Goal: Task Accomplishment & Management: Use online tool/utility

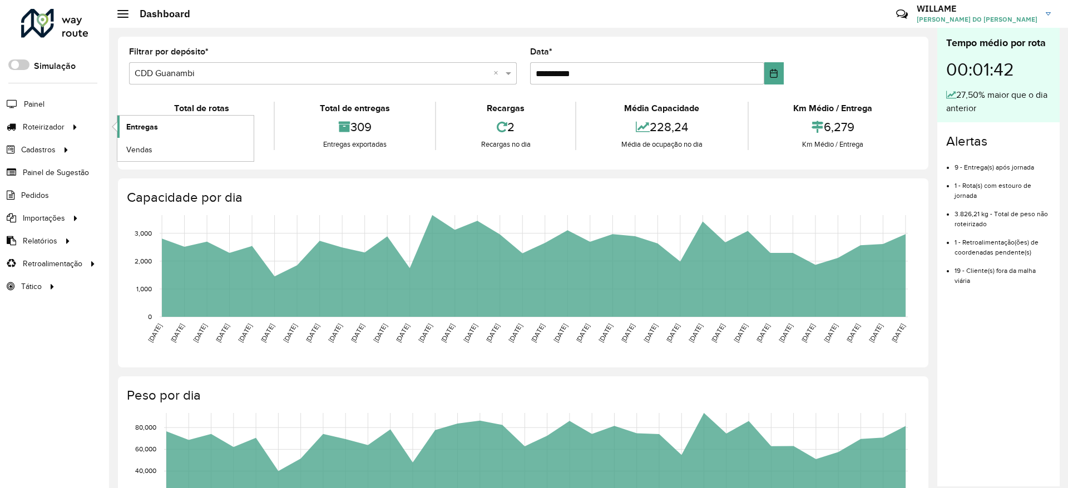
click at [127, 119] on link "Entregas" at bounding box center [185, 127] width 136 height 22
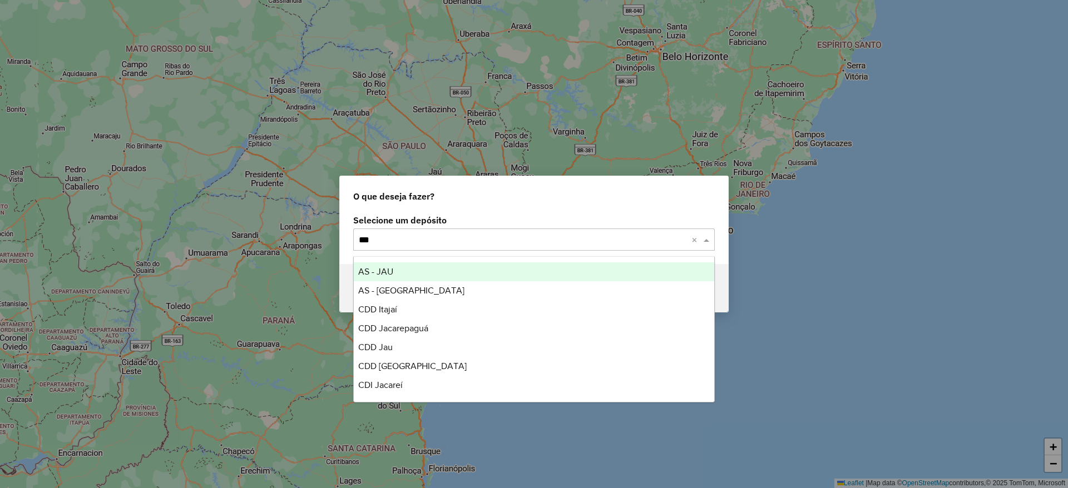
type input "****"
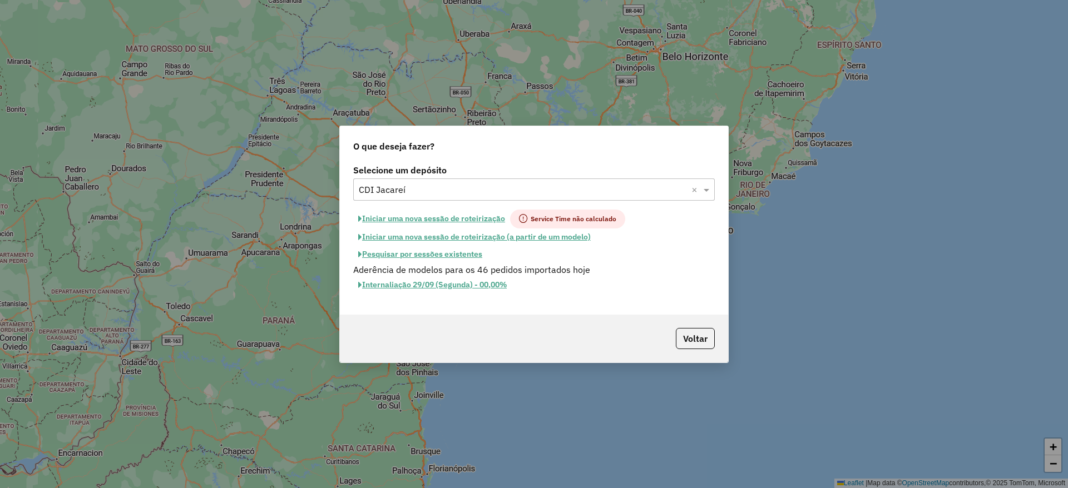
click at [438, 218] on button "Iniciar uma nova sessão de roteirização" at bounding box center [431, 219] width 157 height 19
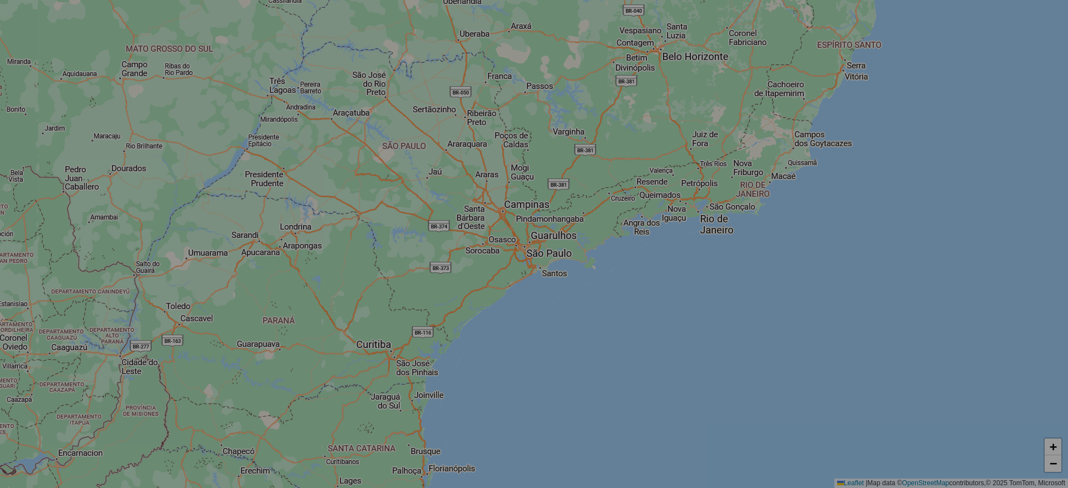
select select "*"
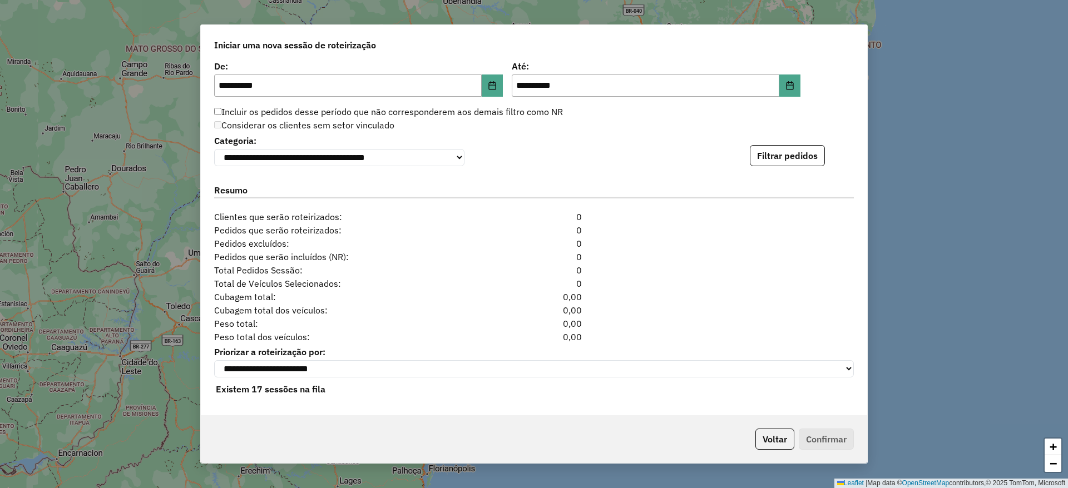
scroll to position [1113, 0]
click at [792, 160] on button "Filtrar pedidos" at bounding box center [787, 155] width 75 height 21
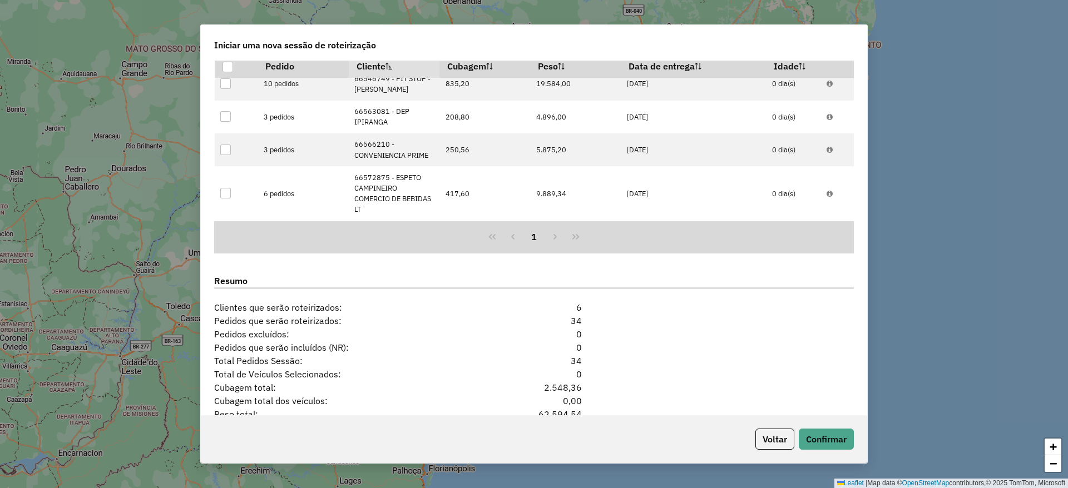
scroll to position [1356, 0]
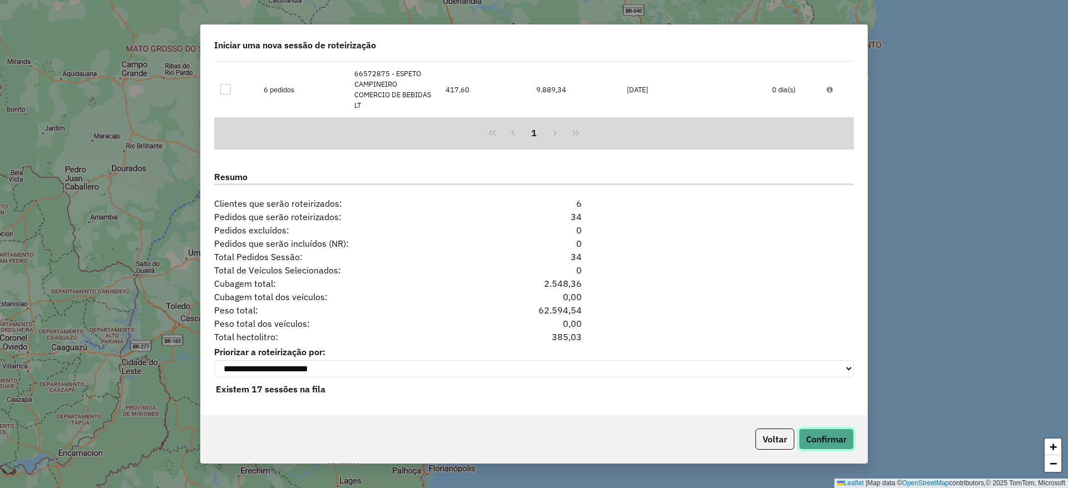
click at [833, 440] on button "Confirmar" at bounding box center [826, 439] width 55 height 21
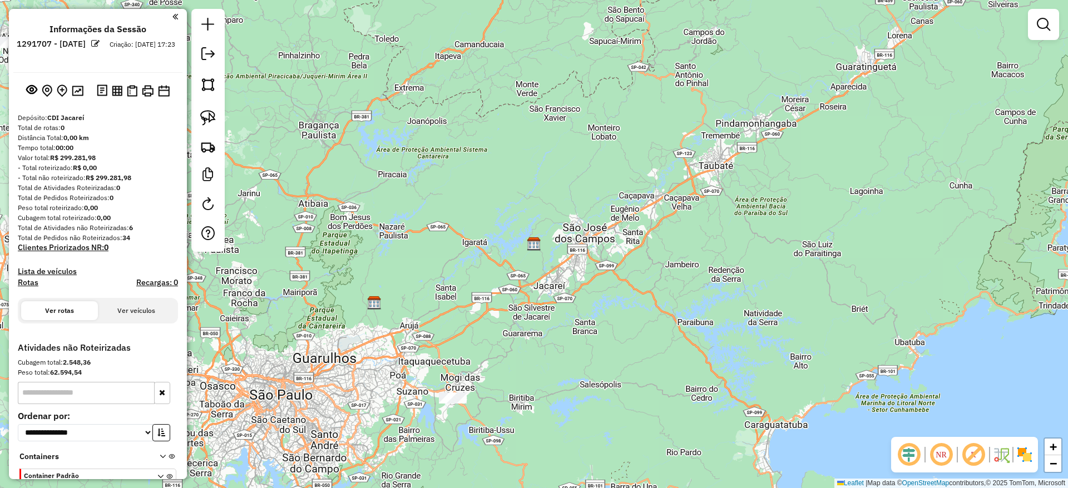
drag, startPoint x: 537, startPoint y: 357, endPoint x: 884, endPoint y: 201, distance: 380.2
click at [884, 201] on div "Janela de atendimento Grade de atendimento Capacidade Transportadoras Veículos …" at bounding box center [534, 244] width 1068 height 488
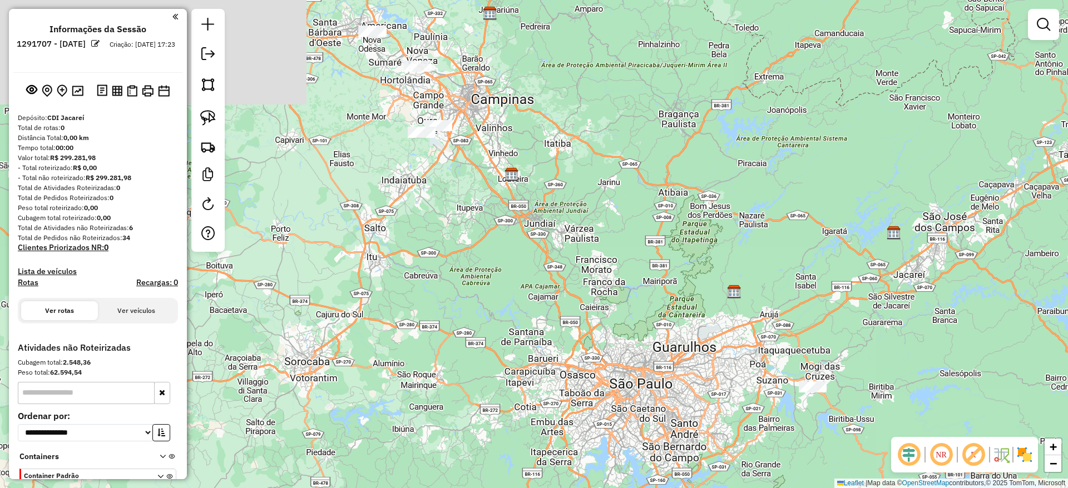
drag, startPoint x: 597, startPoint y: 164, endPoint x: 587, endPoint y: 357, distance: 193.3
click at [587, 357] on div "Janela de atendimento Grade de atendimento Capacidade Transportadoras Veículos …" at bounding box center [534, 244] width 1068 height 488
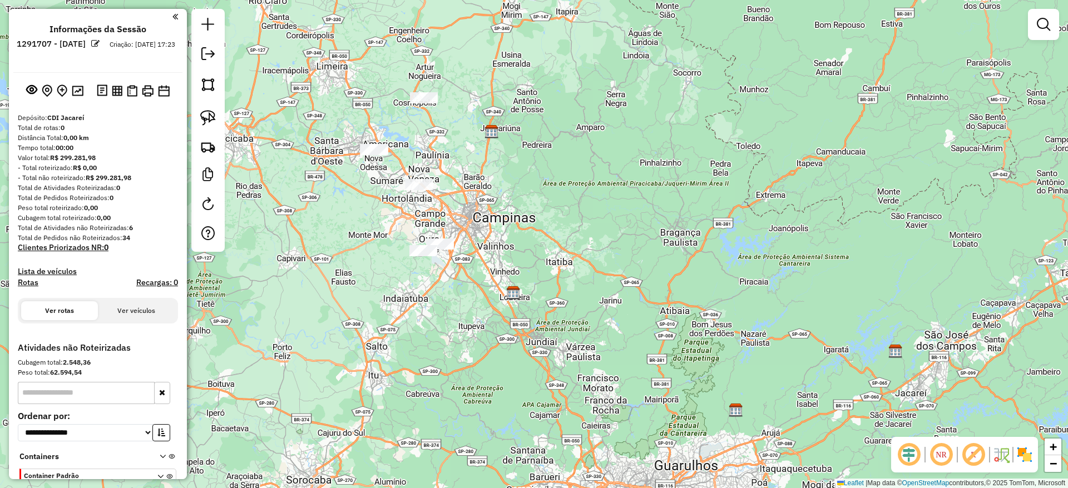
drag, startPoint x: 441, startPoint y: 111, endPoint x: 443, endPoint y: 212, distance: 101.3
click at [443, 212] on div "Janela de atendimento Grade de atendimento Capacidade Transportadoras Veículos …" at bounding box center [534, 244] width 1068 height 488
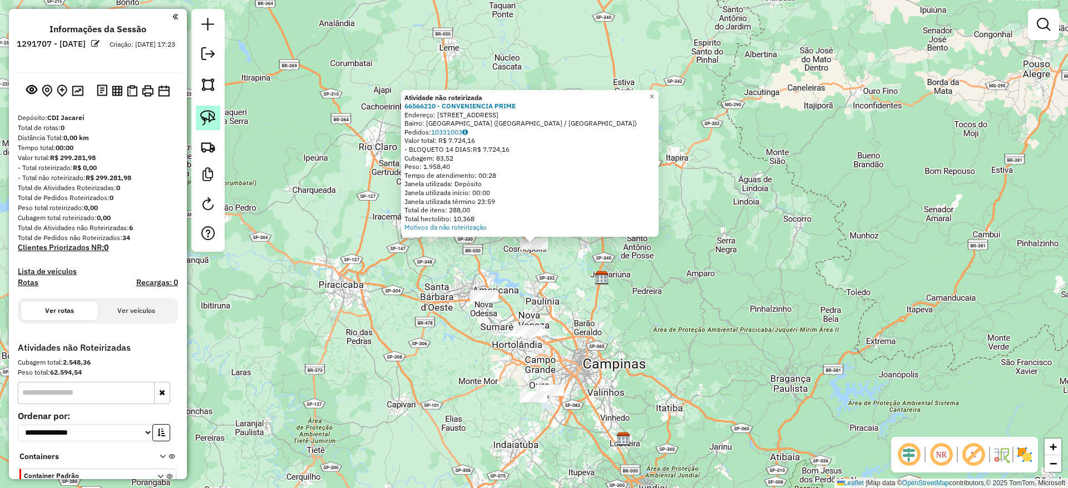
click at [208, 107] on link at bounding box center [208, 118] width 24 height 24
drag, startPoint x: 517, startPoint y: 268, endPoint x: 413, endPoint y: 77, distance: 217.1
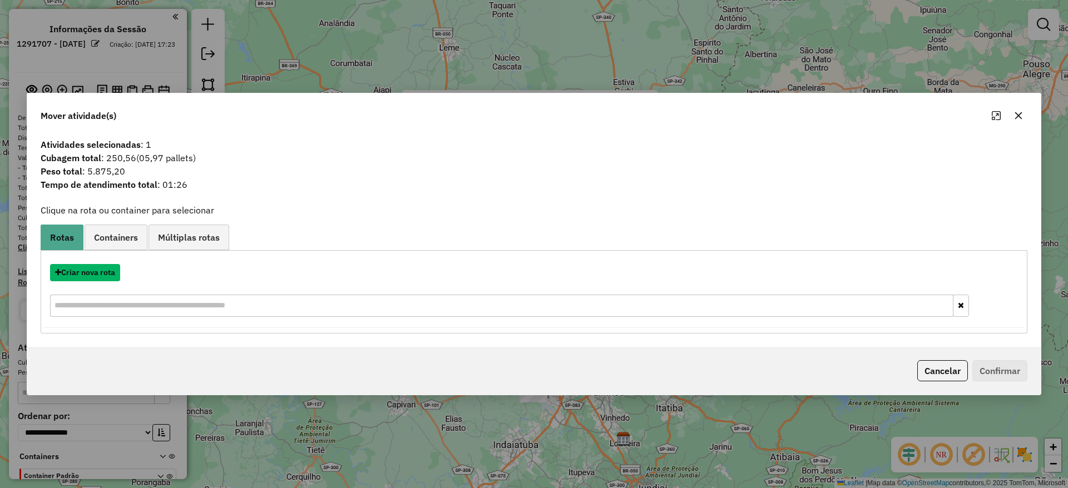
click at [98, 278] on button "Criar nova rota" at bounding box center [85, 272] width 70 height 17
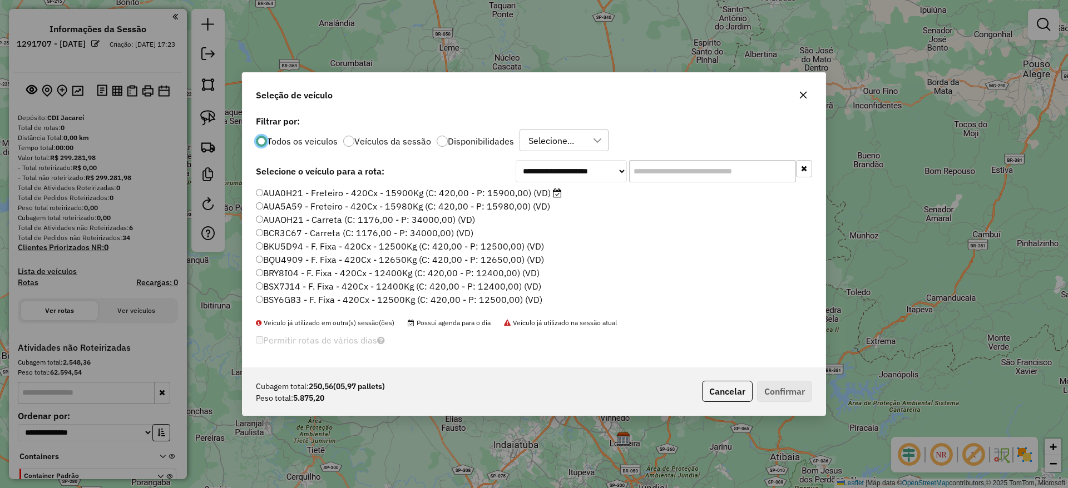
scroll to position [6, 3]
click at [644, 173] on input "text" at bounding box center [712, 171] width 167 height 22
paste input "*******"
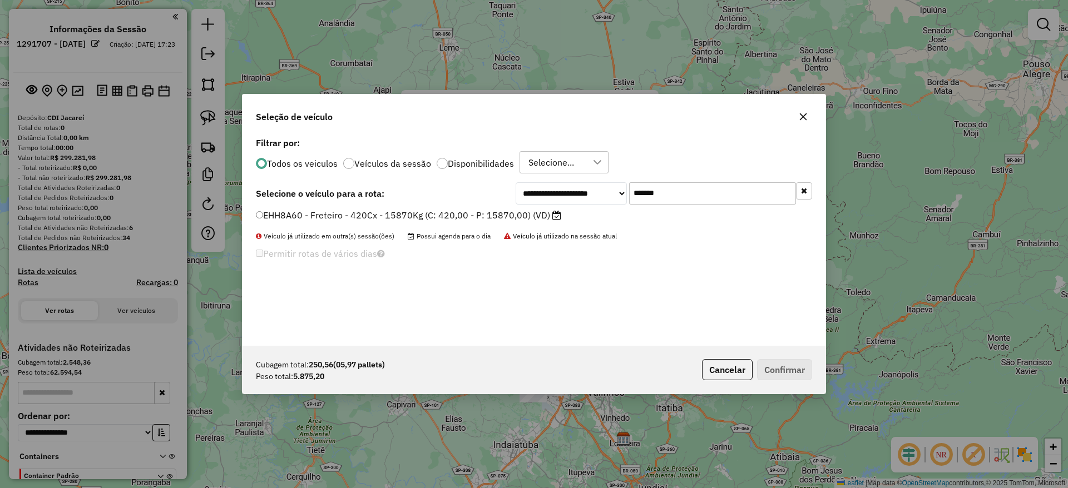
type input "*******"
click at [443, 216] on label "EHH8A60 - Freteiro - 420Cx - 15870Kg (C: 420,00 - P: 15870,00) (VD)" at bounding box center [408, 215] width 305 height 13
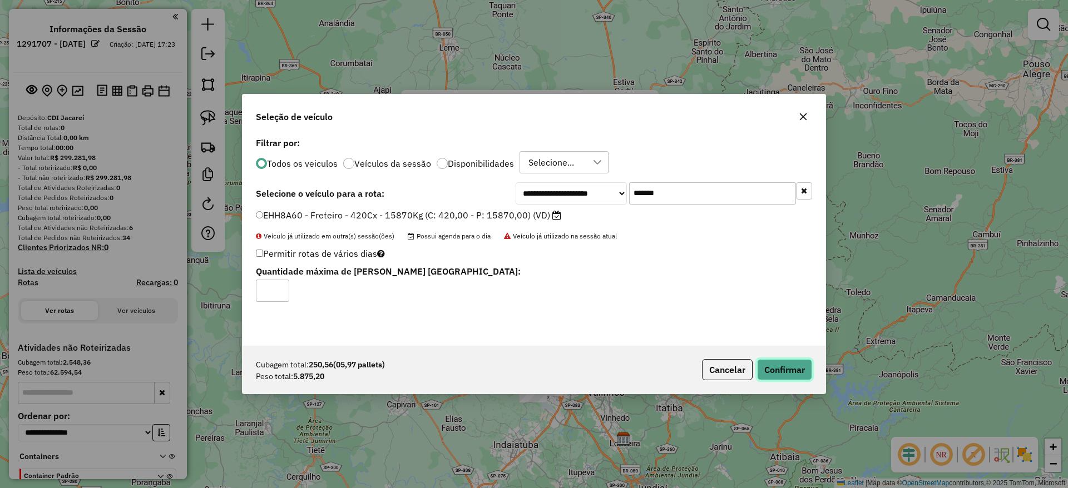
click at [782, 373] on button "Confirmar" at bounding box center [784, 369] width 55 height 21
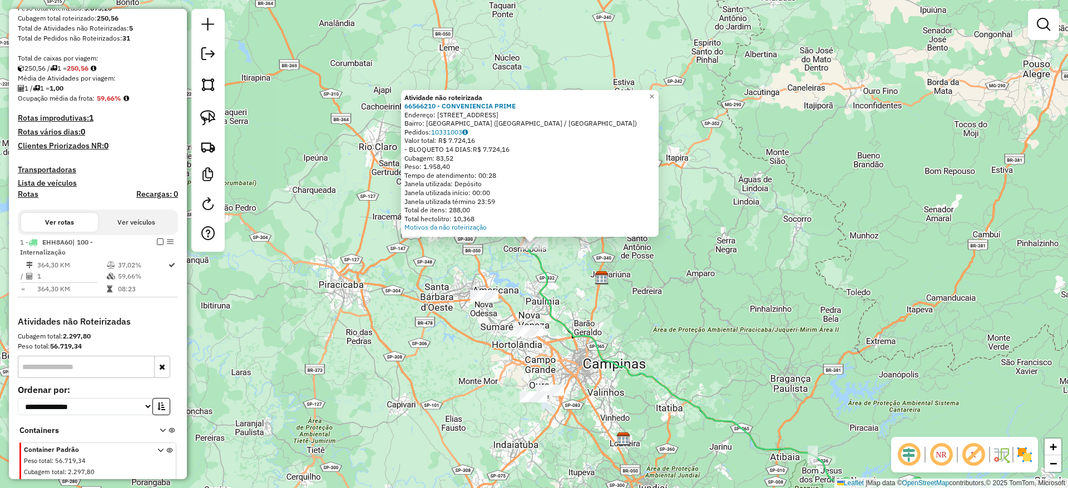
scroll to position [207, 0]
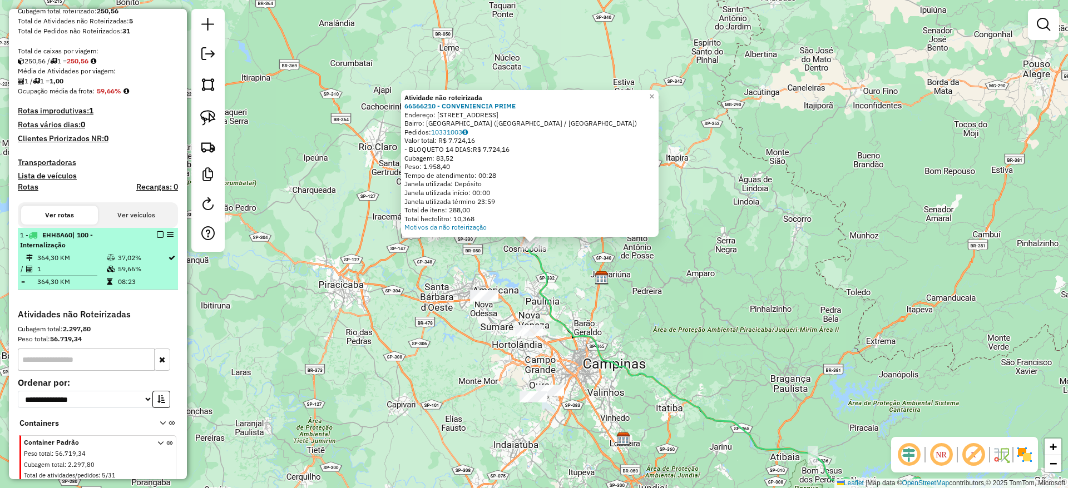
click at [157, 234] on em at bounding box center [160, 234] width 7 height 7
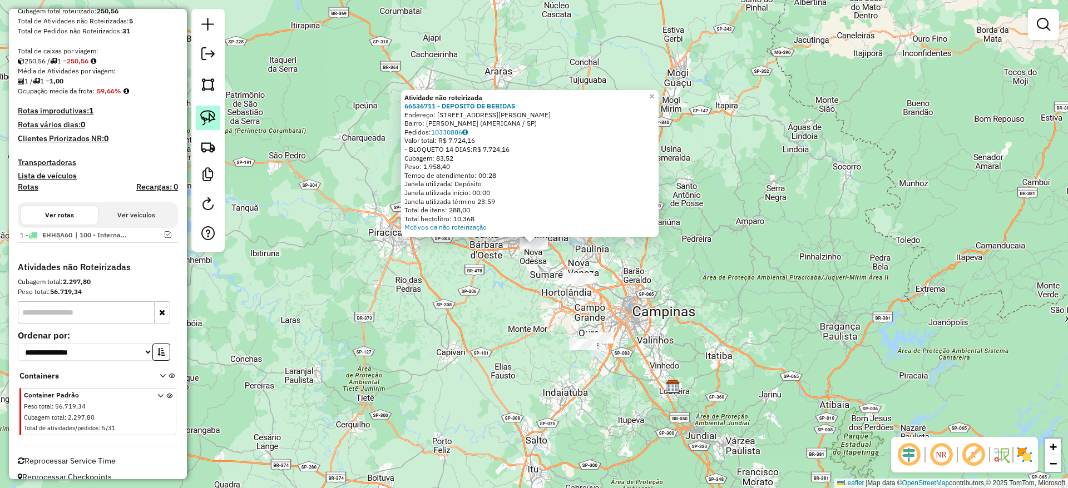
click at [200, 119] on img at bounding box center [208, 118] width 16 height 16
drag, startPoint x: 427, startPoint y: 265, endPoint x: 562, endPoint y: 177, distance: 161.2
click at [562, 177] on div "Atividade não roteirizada 66536711 - DEPOSITO DE BEBIDAS Endereço: R ARMANDO CA…" at bounding box center [534, 244] width 1068 height 488
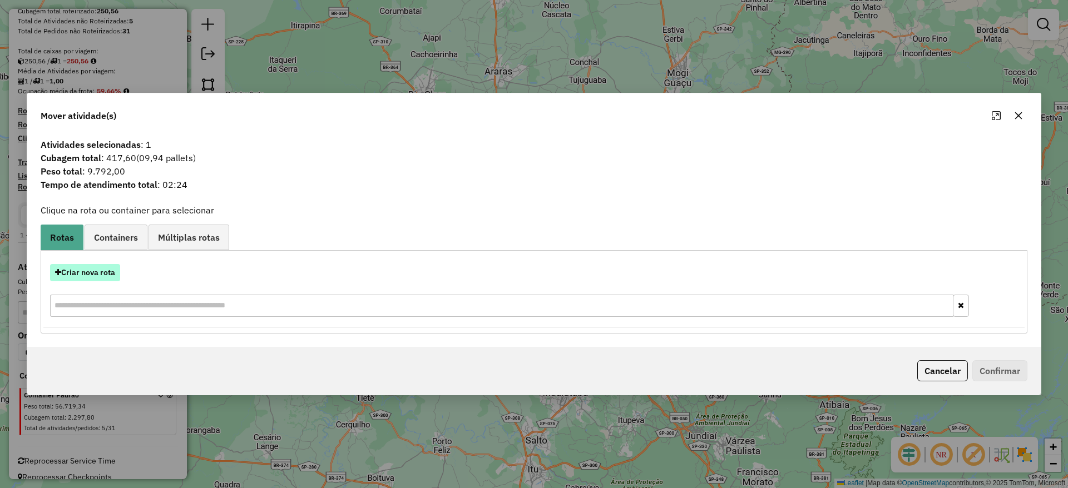
click at [82, 268] on button "Criar nova rota" at bounding box center [85, 272] width 70 height 17
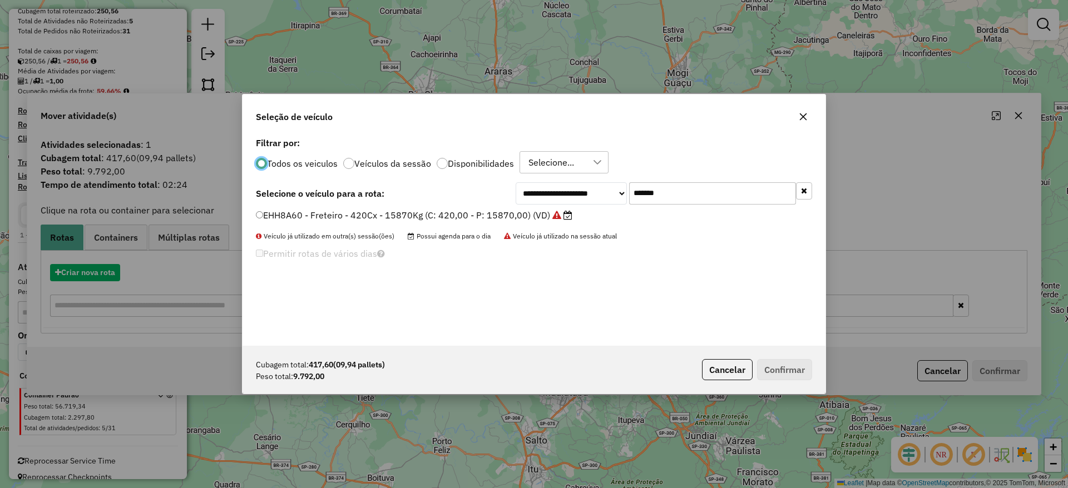
scroll to position [6, 3]
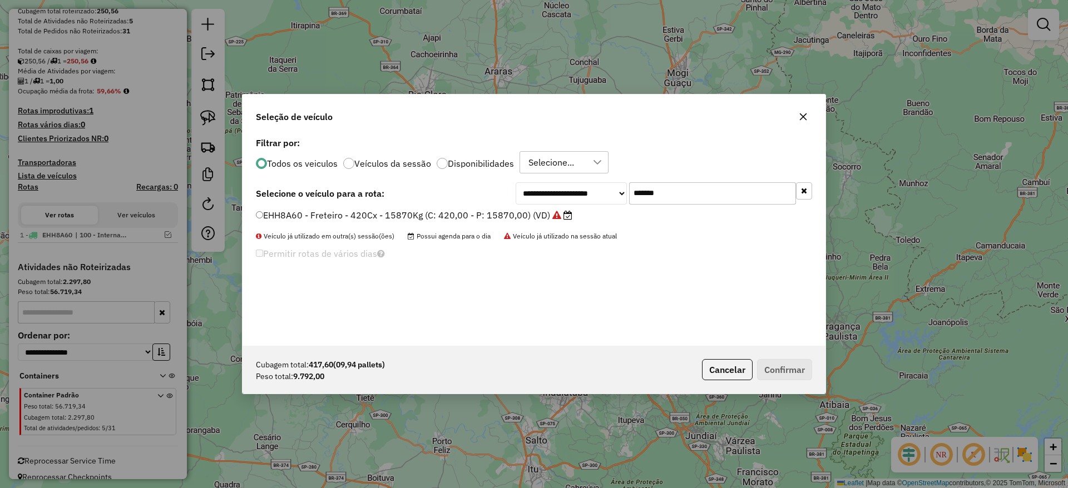
click at [650, 190] on input "*******" at bounding box center [712, 193] width 167 height 22
paste input "text"
click at [650, 190] on input "*******" at bounding box center [712, 193] width 167 height 22
type input "*******"
click at [434, 214] on label "DBC9B45 - Freteiro - 420Cx - 24000Kg (C: 420,00 - P: 24000,00) (VD)" at bounding box center [408, 215] width 305 height 13
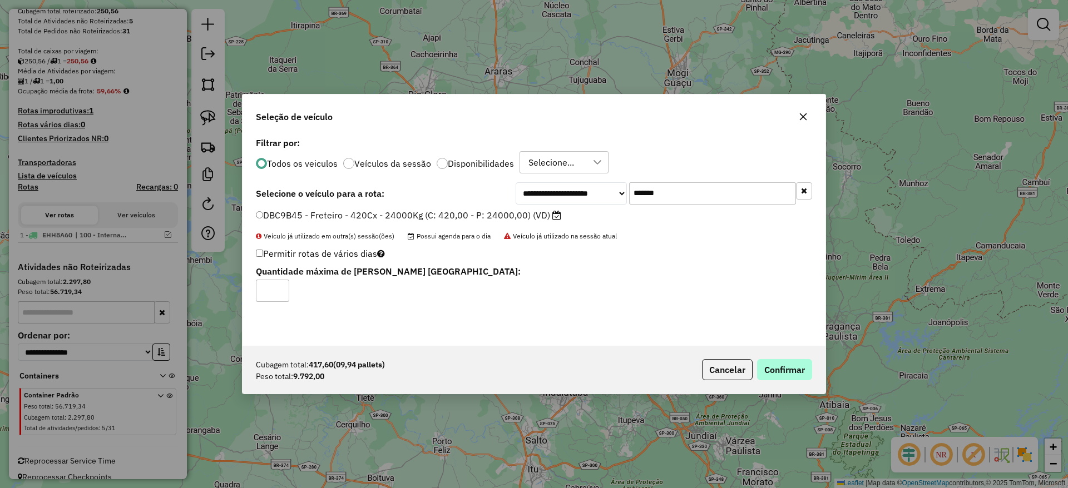
click at [770, 362] on div "Cubagem total: 417,60 (09,94 pallets) Peso total: 9.792,00 Cancelar Confirmar" at bounding box center [534, 370] width 583 height 48
click at [770, 362] on button "Confirmar" at bounding box center [784, 369] width 55 height 21
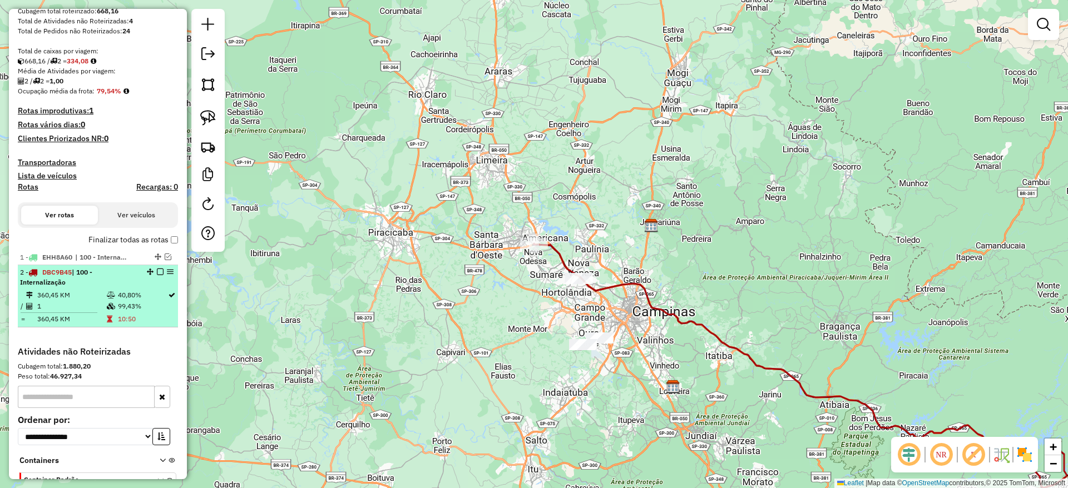
click at [156, 276] on div "2 - DBC9B45 | 100 - Internalização" at bounding box center [98, 278] width 156 height 20
select select "**********"
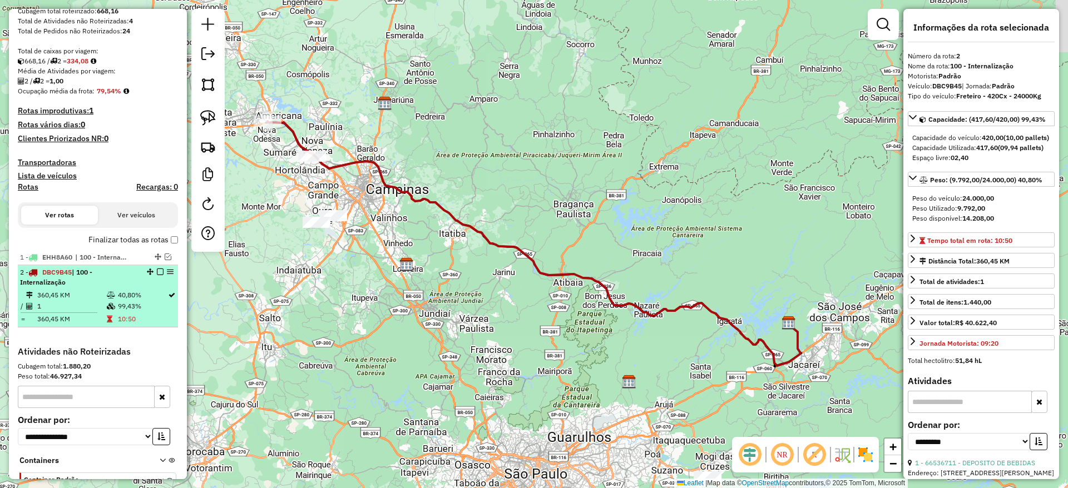
click at [157, 268] on div "2 - DBC9B45 | 100 - Internalização" at bounding box center [98, 278] width 156 height 20
click at [158, 273] on em at bounding box center [160, 272] width 7 height 7
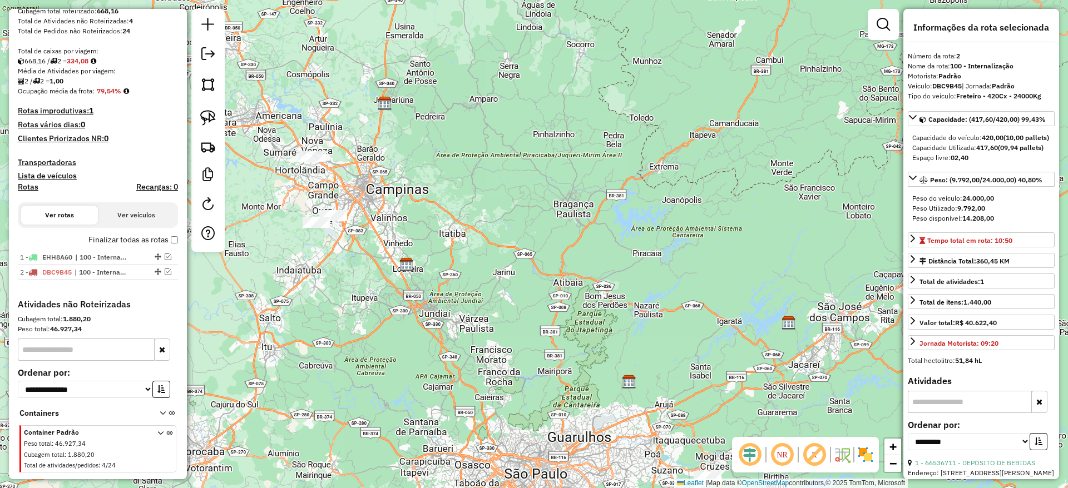
drag, startPoint x: 311, startPoint y: 178, endPoint x: 380, endPoint y: 212, distance: 76.9
click at [380, 212] on div "Janela de atendimento Grade de atendimento Capacidade Transportadoras Veículos …" at bounding box center [534, 244] width 1068 height 488
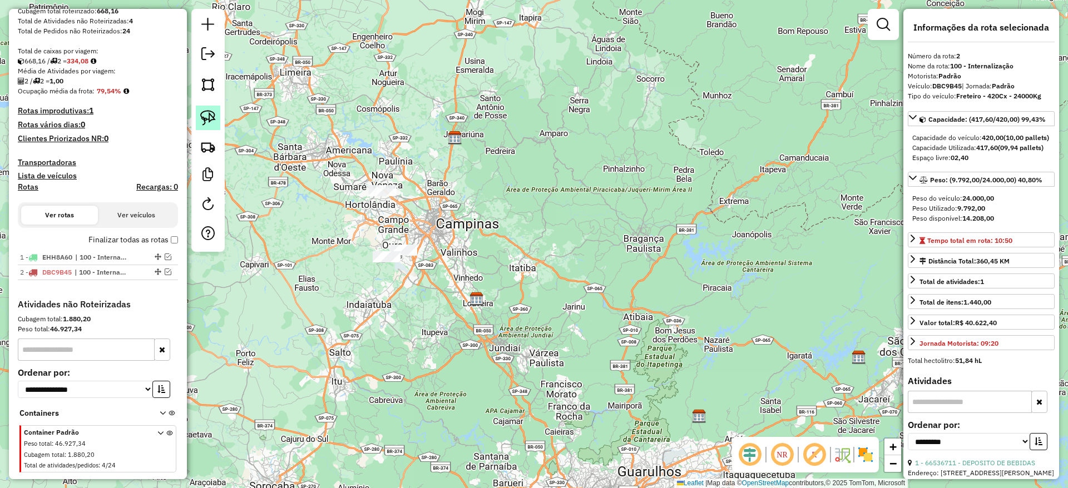
click at [202, 117] on img at bounding box center [208, 118] width 16 height 16
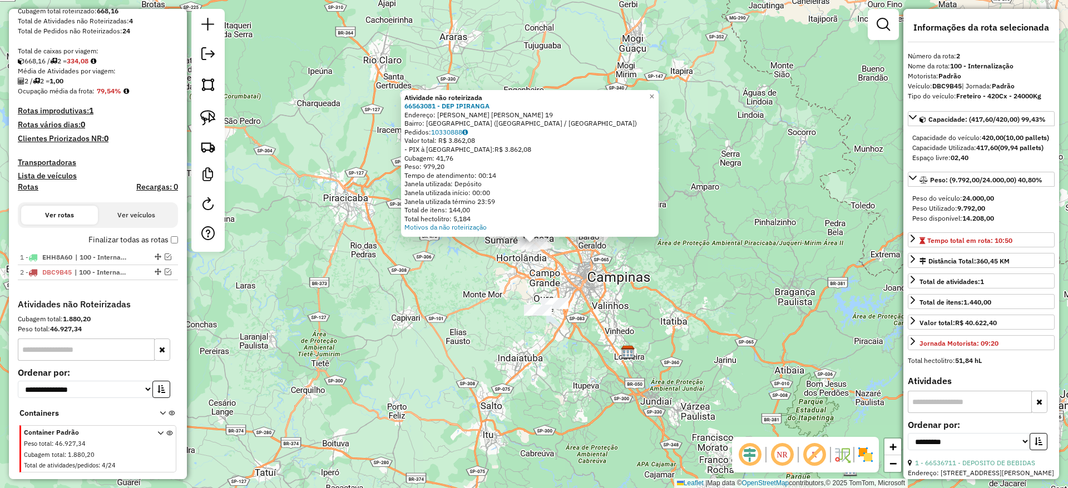
click at [363, 192] on div "Atividade não roteirizada 66563081 - DEP IPIRANGA Endereço: JOSE DA SILVA GALVA…" at bounding box center [534, 244] width 1068 height 488
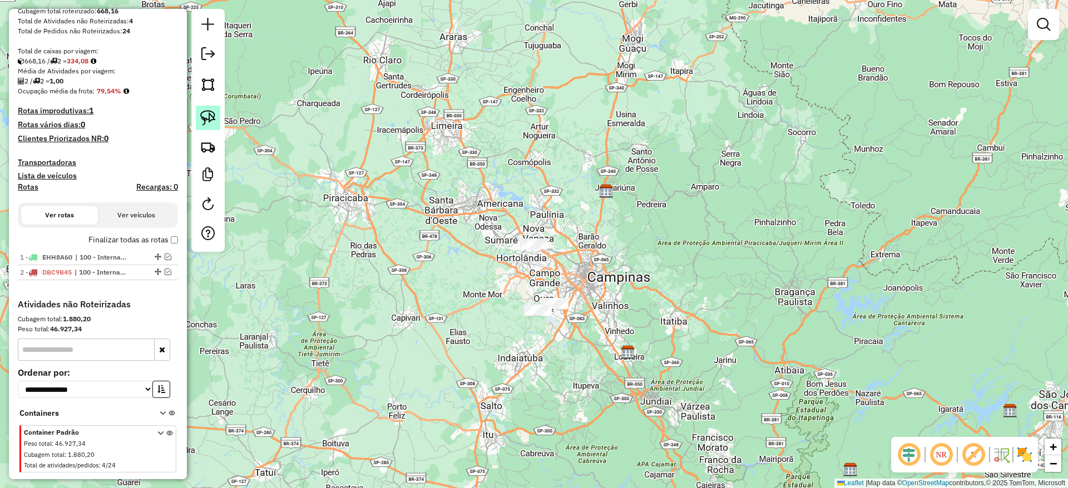
click at [212, 117] on img at bounding box center [208, 118] width 16 height 16
drag, startPoint x: 486, startPoint y: 199, endPoint x: 575, endPoint y: 225, distance: 92.8
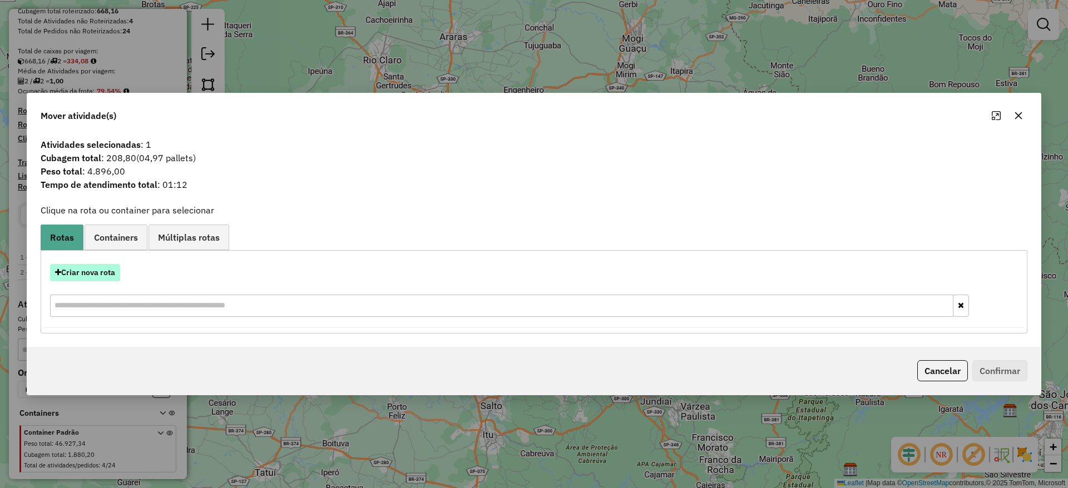
click at [85, 268] on button "Criar nova rota" at bounding box center [85, 272] width 70 height 17
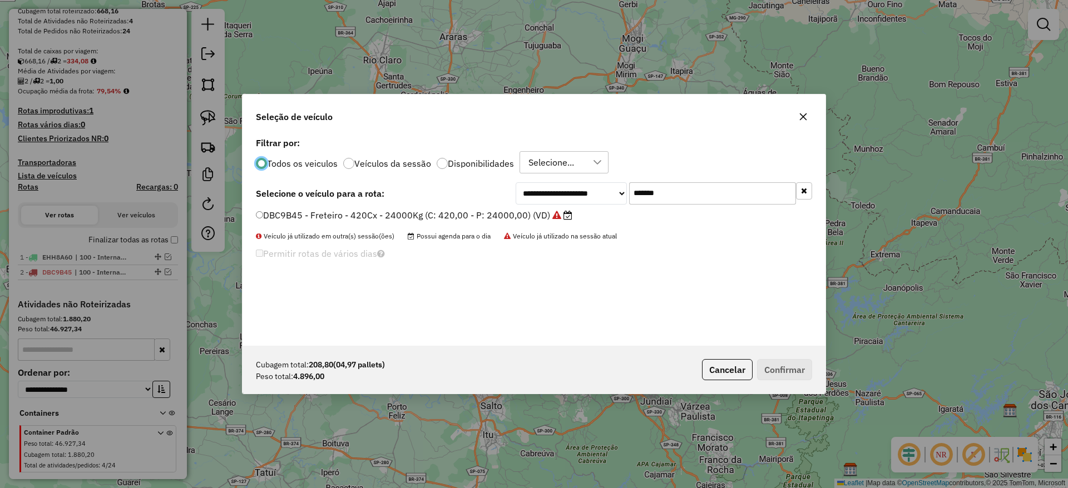
click at [676, 199] on input "*******" at bounding box center [712, 193] width 167 height 22
paste input "text"
click at [676, 199] on input "*******" at bounding box center [712, 193] width 167 height 22
type input "*******"
click at [485, 213] on label "EWU5F57 - Freteiro - 420Cx - 13500Kg (C: 420,00 - P: 13500,00) (VD)" at bounding box center [409, 215] width 307 height 13
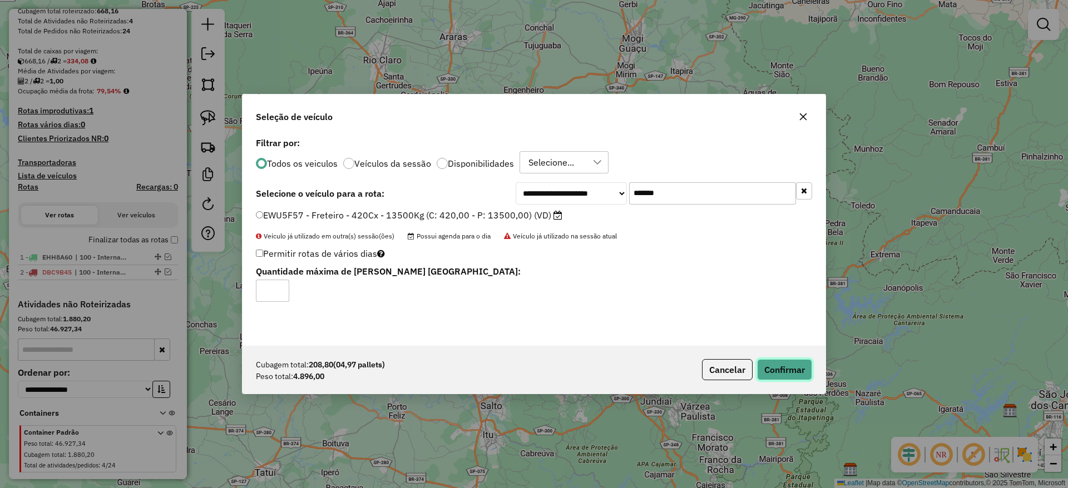
click at [797, 364] on button "Confirmar" at bounding box center [784, 369] width 55 height 21
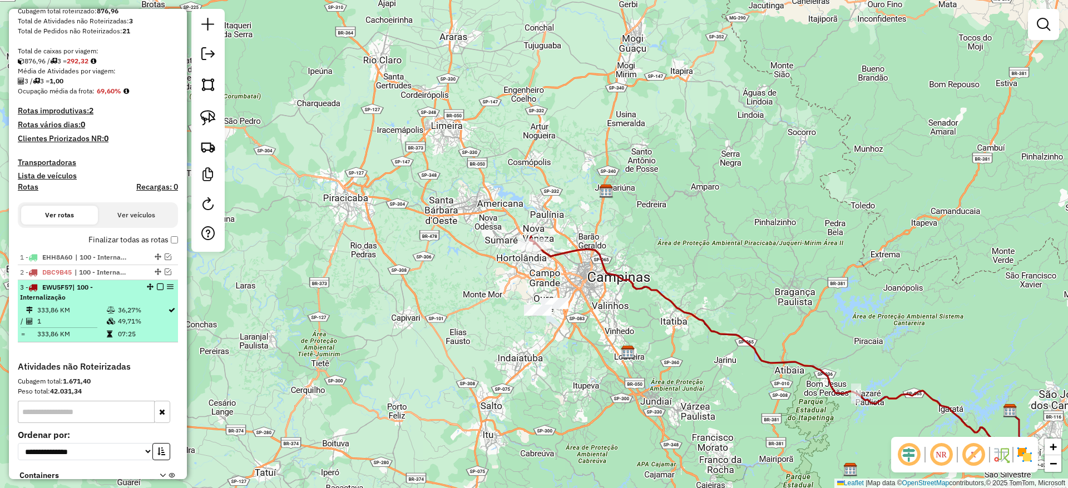
click at [157, 286] on em at bounding box center [160, 287] width 7 height 7
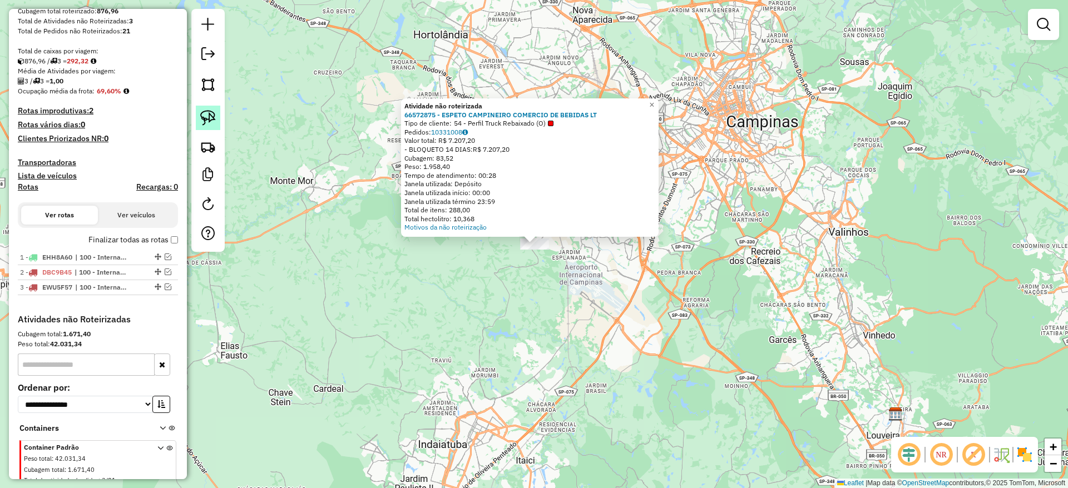
click at [215, 122] on img at bounding box center [208, 118] width 16 height 16
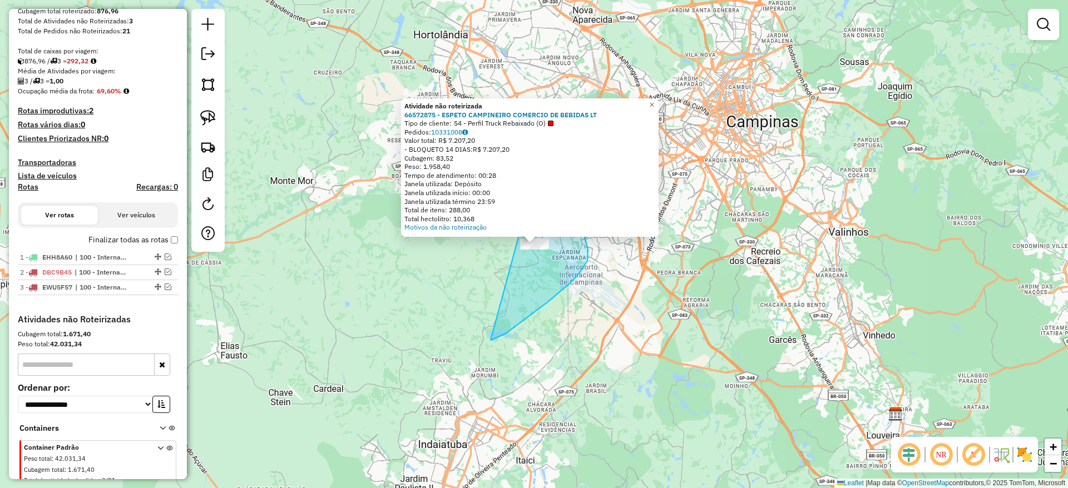
drag, startPoint x: 491, startPoint y: 340, endPoint x: 517, endPoint y: 231, distance: 112.3
click at [517, 231] on div "Atividade não roteirizada 66572875 - ESPETO CAMPINEIRO COMERCIO DE BEBIDAS LT T…" at bounding box center [534, 244] width 1068 height 488
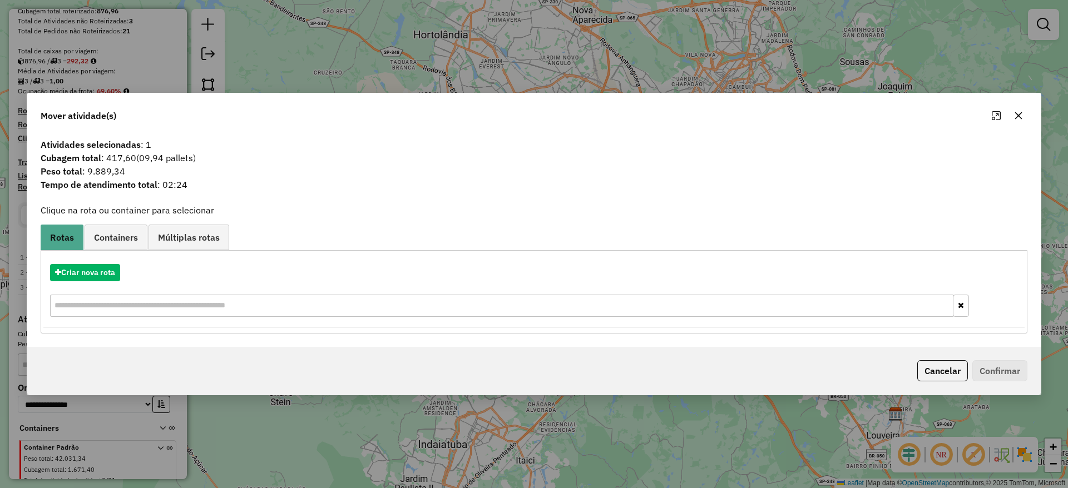
click at [97, 262] on div "Criar nova rota" at bounding box center [533, 292] width 981 height 72
click at [93, 264] on button "Criar nova rota" at bounding box center [85, 272] width 70 height 17
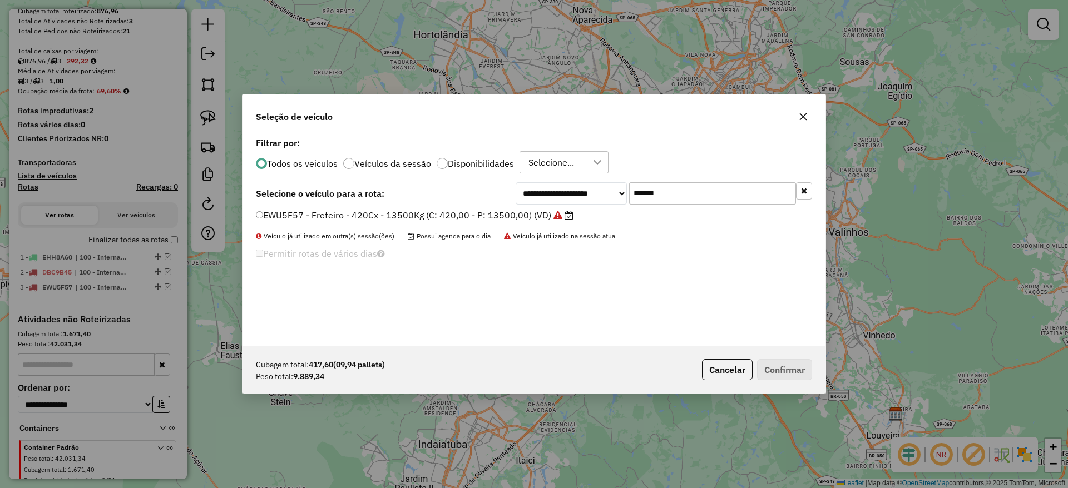
click at [664, 195] on input "*******" at bounding box center [712, 193] width 167 height 22
paste input "text"
click at [664, 195] on input "*******" at bounding box center [712, 193] width 167 height 22
type input "*******"
click at [452, 207] on div "**********" at bounding box center [534, 240] width 583 height 211
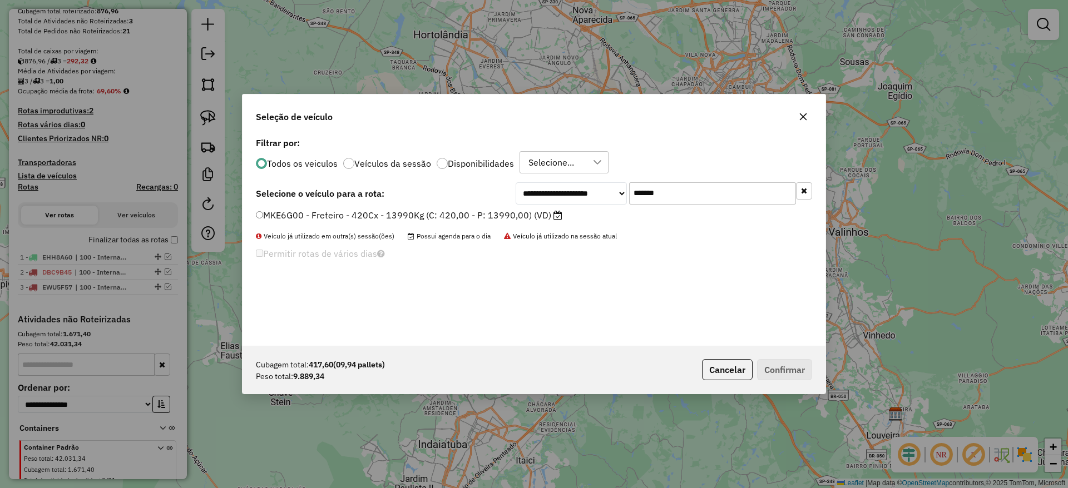
click at [437, 213] on label "MKE6G00 - Freteiro - 420Cx - 13990Kg (C: 420,00 - P: 13990,00) (VD)" at bounding box center [409, 215] width 307 height 13
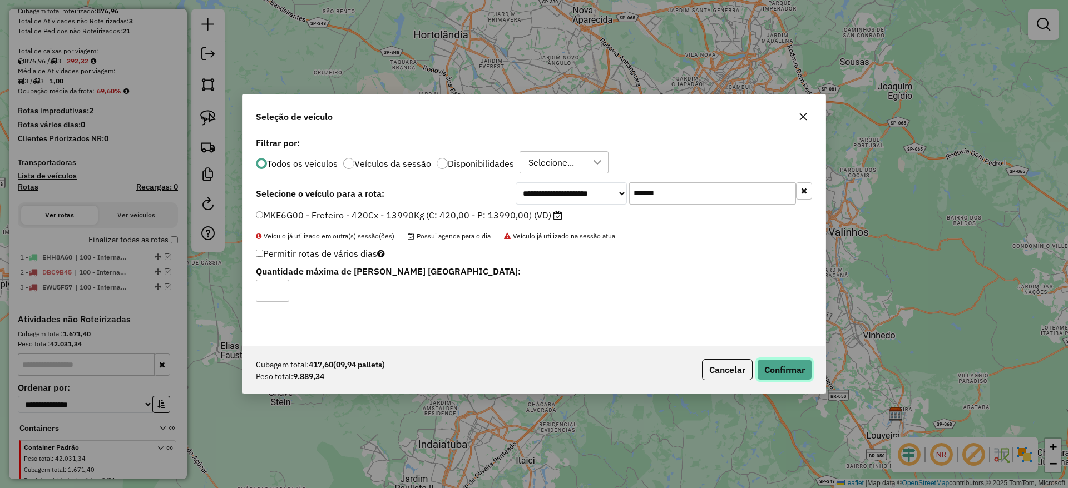
click at [779, 368] on button "Confirmar" at bounding box center [784, 369] width 55 height 21
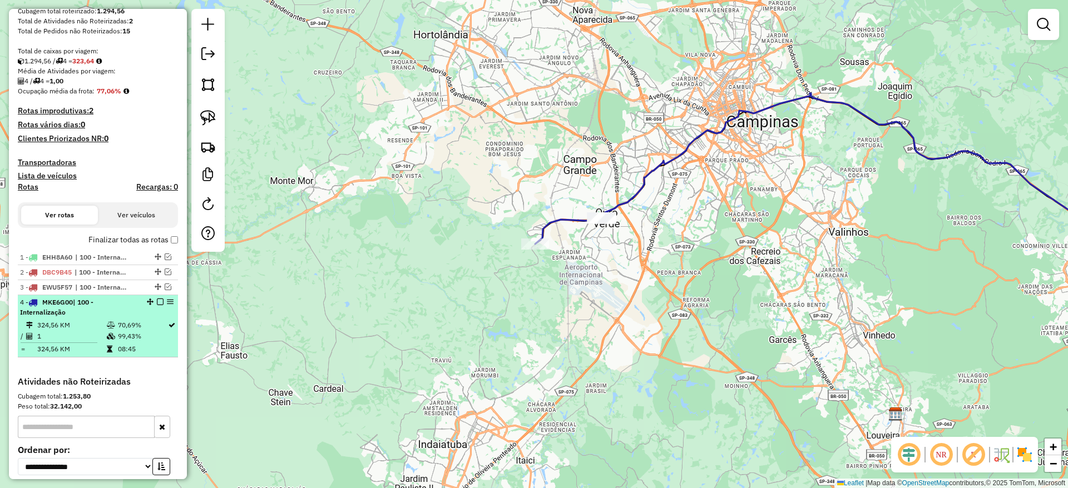
click at [157, 303] on em at bounding box center [160, 302] width 7 height 7
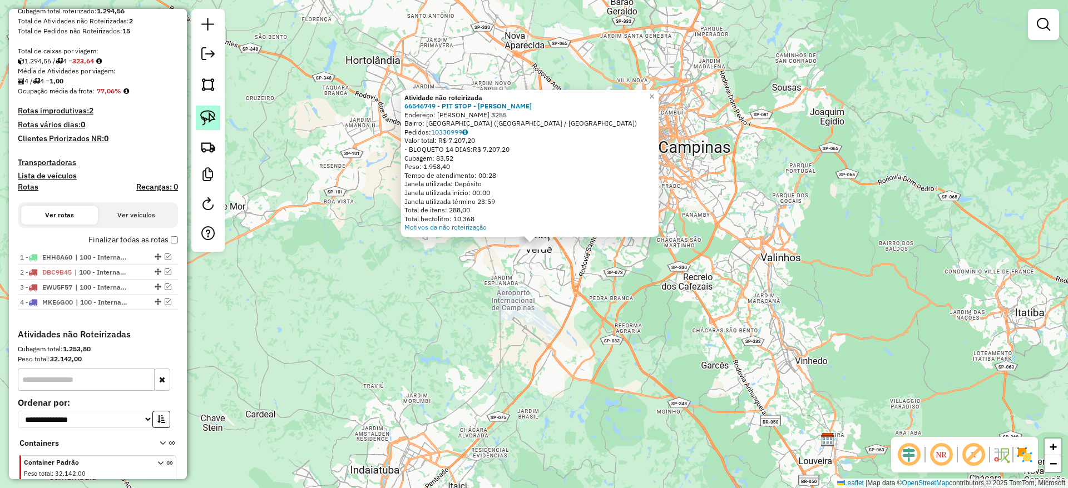
click at [201, 123] on img at bounding box center [208, 118] width 16 height 16
drag, startPoint x: 420, startPoint y: 290, endPoint x: 569, endPoint y: 160, distance: 197.5
click at [569, 160] on div "Atividade não roteirizada 66546749 - PIT STOP - LUCAS CER Endereço: RUY RODRIGU…" at bounding box center [534, 244] width 1068 height 488
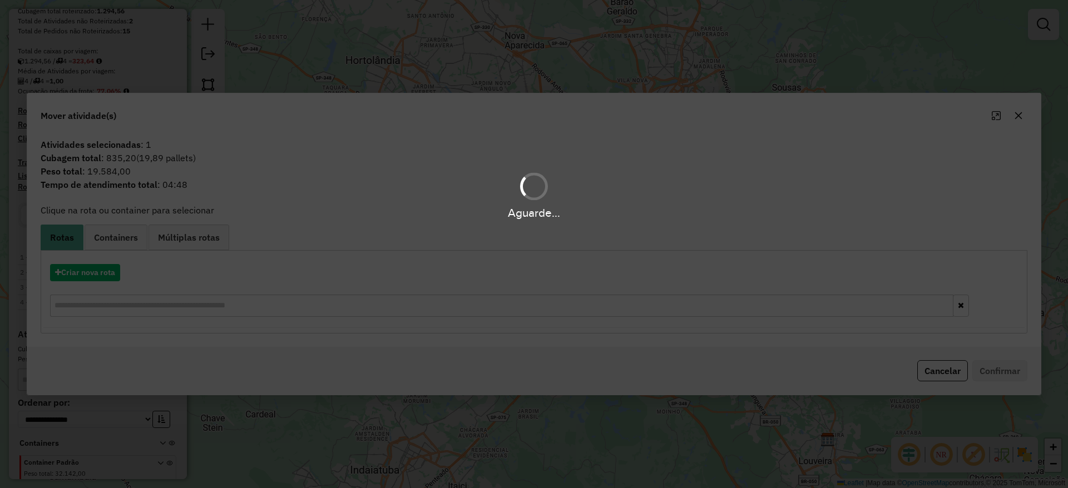
click at [105, 278] on hb-app "Aguarde... Pop-up bloqueado! Seu navegador bloqueou automáticamente a abertura …" at bounding box center [534, 244] width 1068 height 488
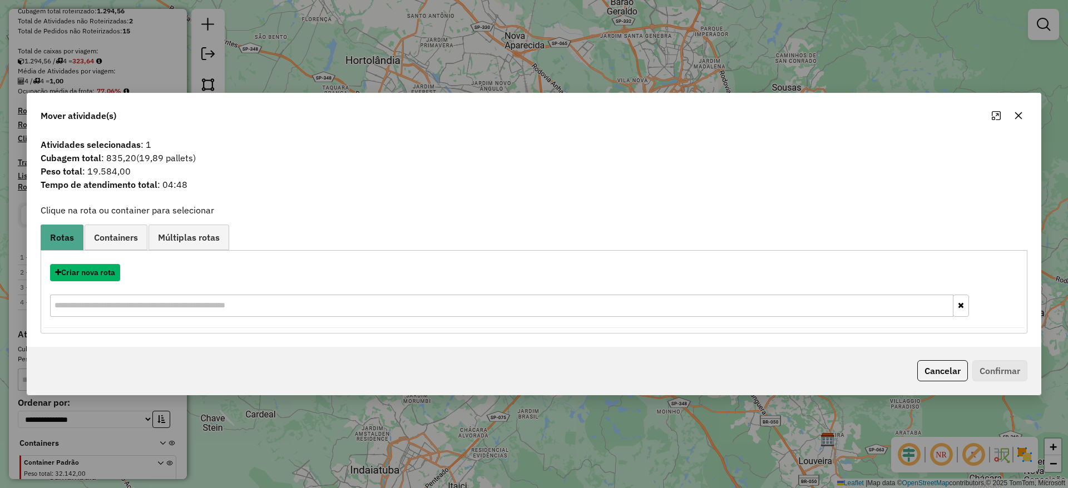
click at [105, 278] on button "Criar nova rota" at bounding box center [85, 272] width 70 height 17
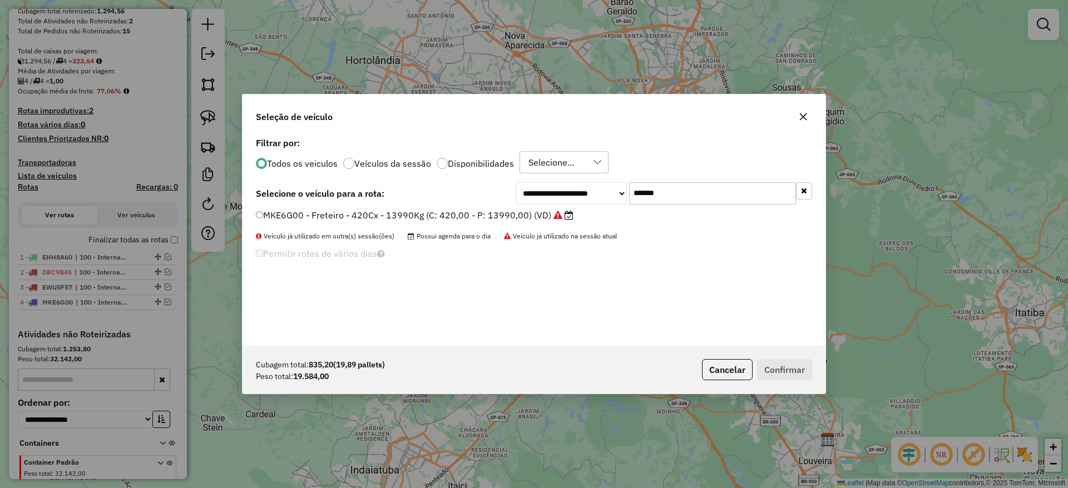
click at [684, 192] on input "*******" at bounding box center [712, 193] width 167 height 22
paste input "text"
click at [684, 192] on input "*******" at bounding box center [712, 193] width 167 height 22
type input "*******"
click at [487, 220] on label "JSQ4B90 - Freteiro - 840Cx - 26700Kg (C: 840,00 - P: 26700,00) (VD)" at bounding box center [408, 215] width 304 height 13
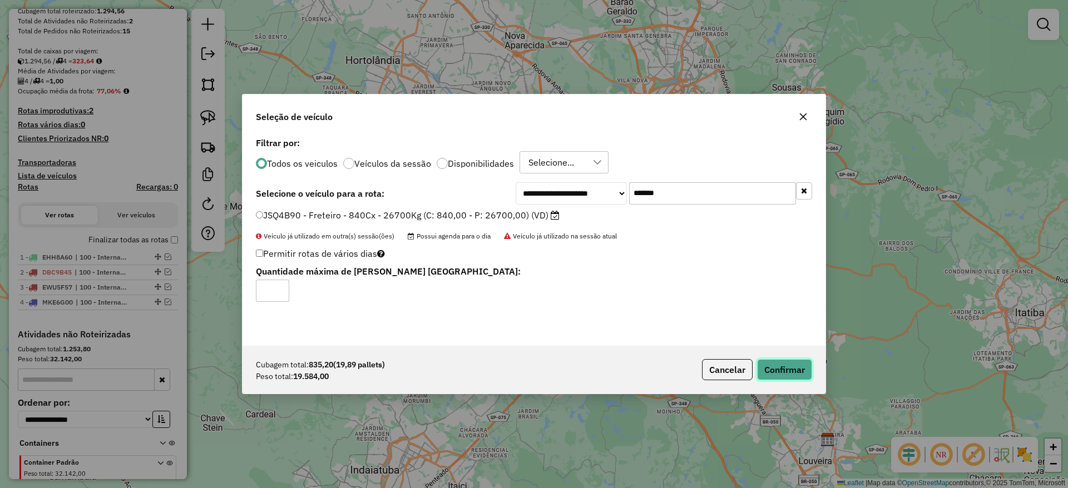
click at [796, 359] on button "Confirmar" at bounding box center [784, 369] width 55 height 21
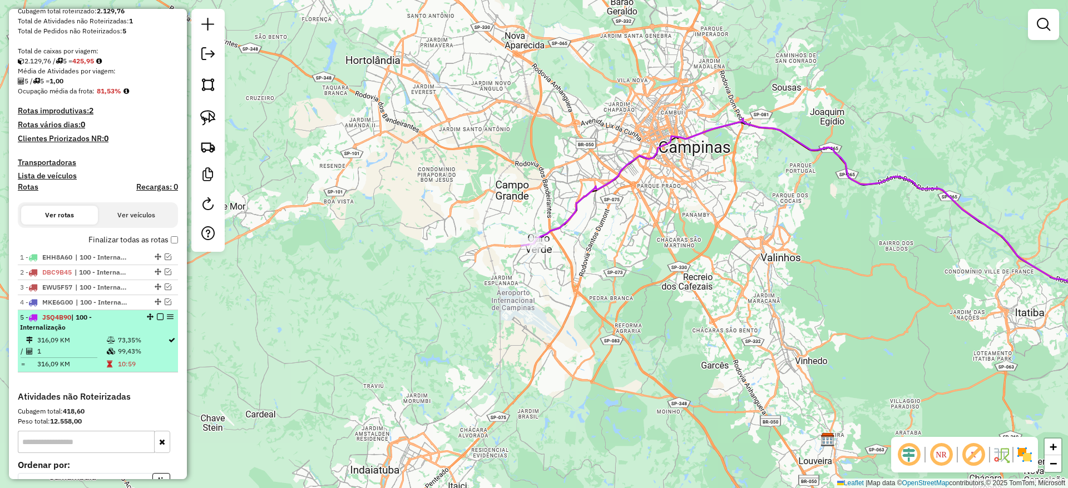
click at [159, 318] on em at bounding box center [160, 317] width 7 height 7
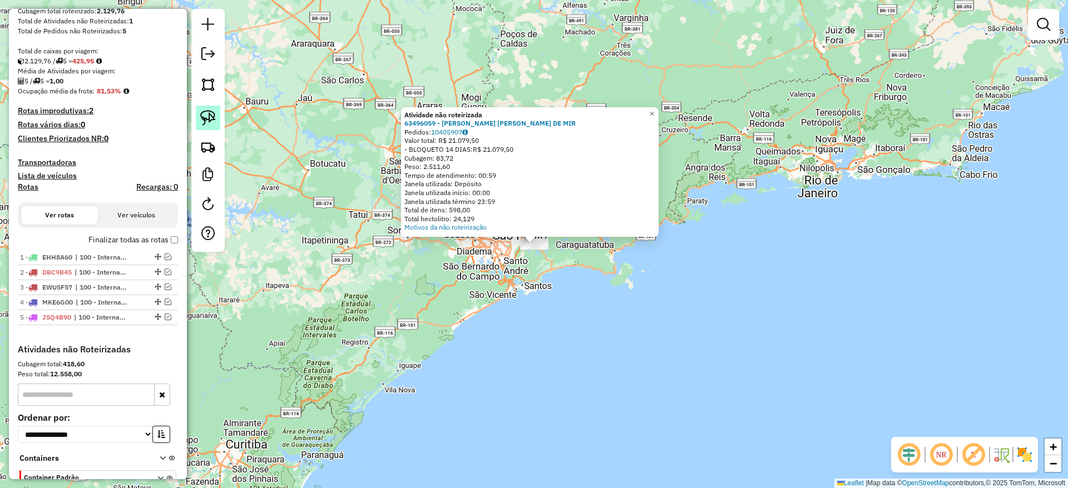
click at [214, 117] on img at bounding box center [208, 118] width 16 height 16
drag, startPoint x: 457, startPoint y: 299, endPoint x: 556, endPoint y: 202, distance: 138.1
click at [556, 202] on div "Atividade não roteirizada 63496059 - DEBORAH EVELLIN PEREIRA DE MIR Pedidos: 10…" at bounding box center [534, 244] width 1068 height 488
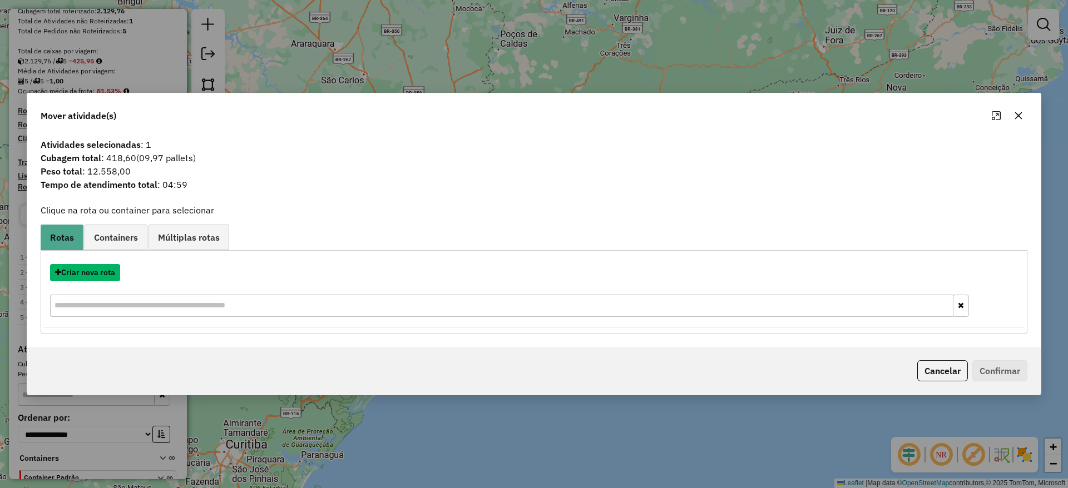
click at [80, 274] on button "Criar nova rota" at bounding box center [85, 272] width 70 height 17
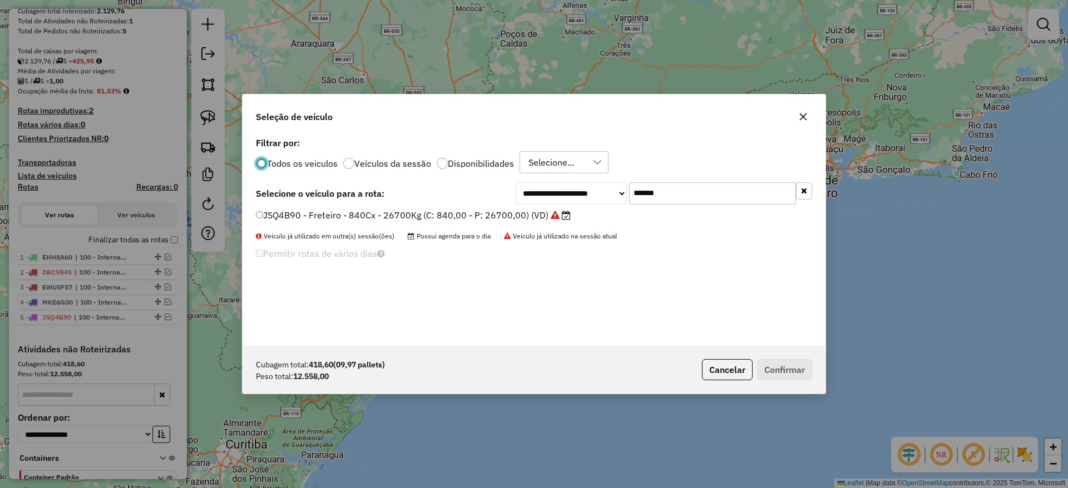
click at [688, 184] on input "*******" at bounding box center [712, 193] width 167 height 22
paste input "text"
click at [688, 184] on input "*******" at bounding box center [712, 193] width 167 height 22
type input "*******"
click at [488, 219] on label "AUA0H21 - Freteiro - 420Cx - 15900Kg (C: 420,00 - P: 15900,00) (VD)" at bounding box center [409, 215] width 306 height 13
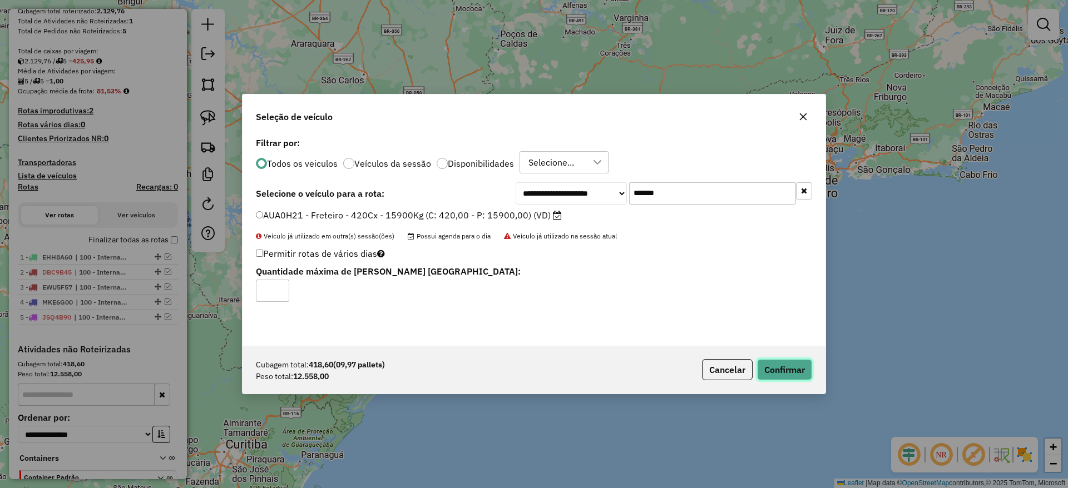
click at [783, 373] on button "Confirmar" at bounding box center [784, 369] width 55 height 21
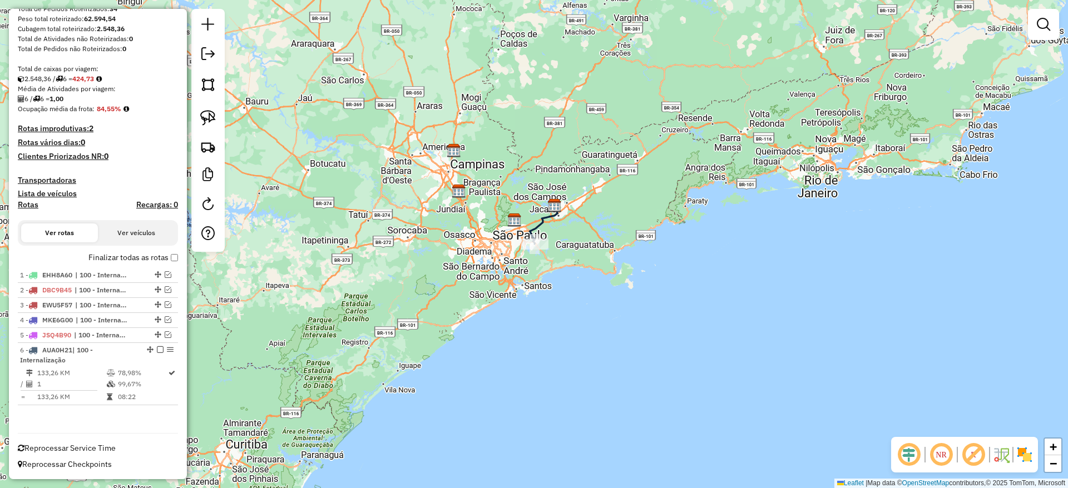
scroll to position [189, 0]
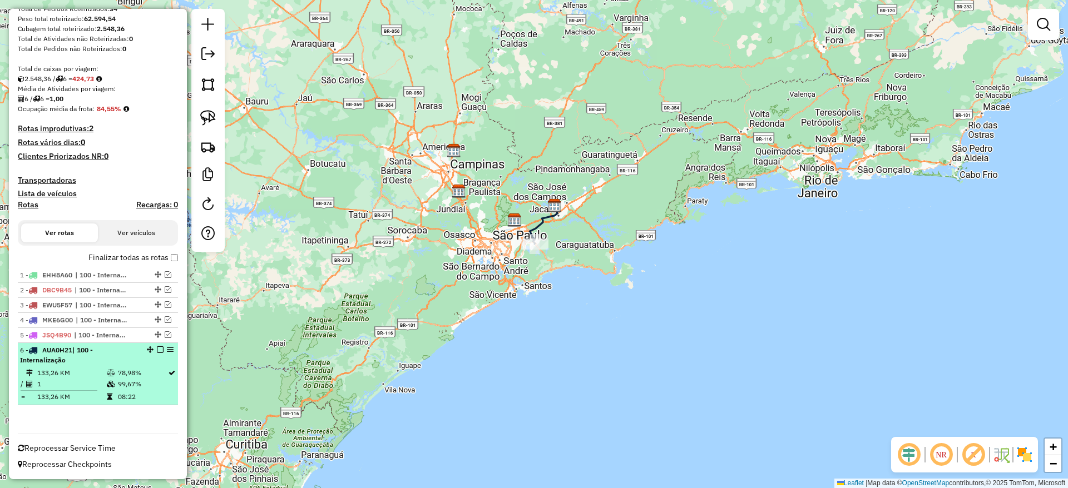
click at [157, 352] on em at bounding box center [160, 350] width 7 height 7
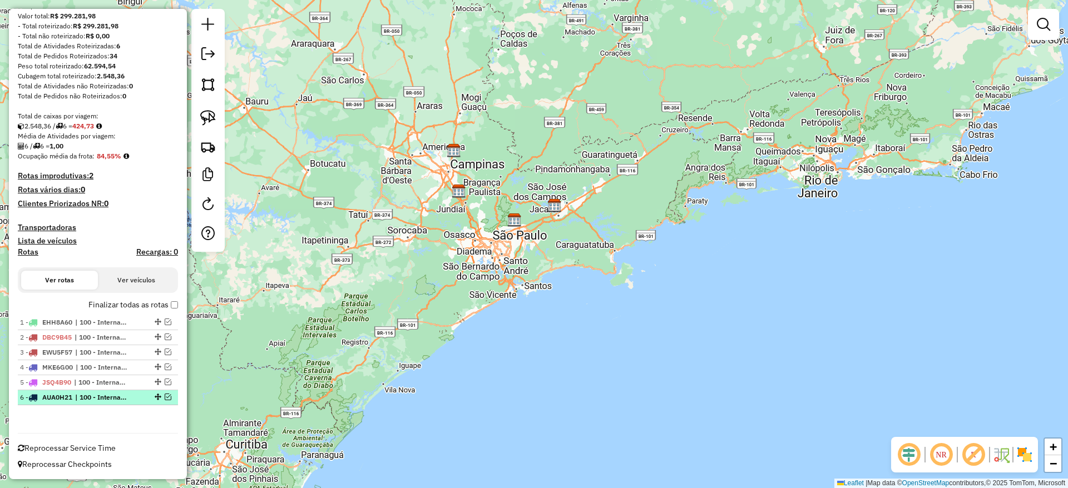
scroll to position [0, 0]
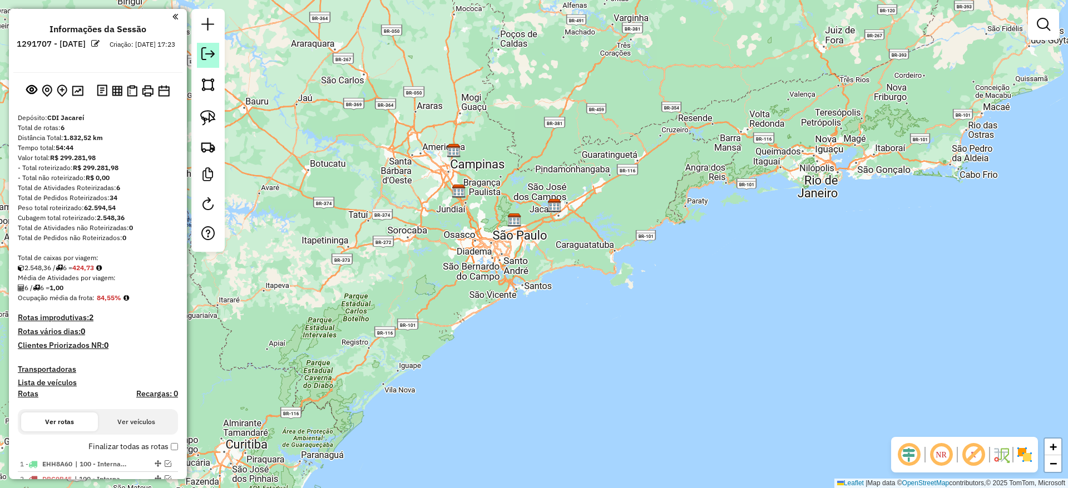
click at [210, 47] on em at bounding box center [207, 53] width 13 height 13
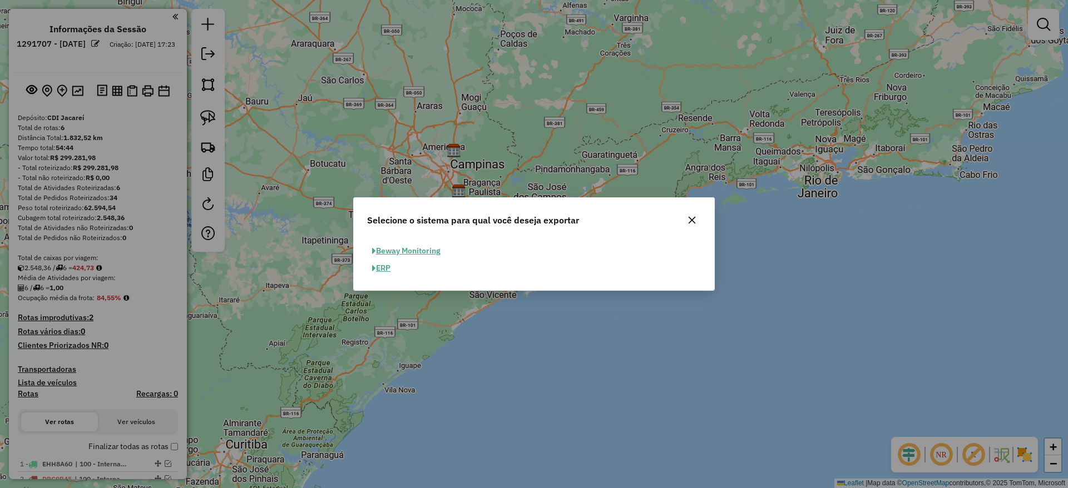
click at [393, 269] on button "ERP" at bounding box center [381, 268] width 28 height 17
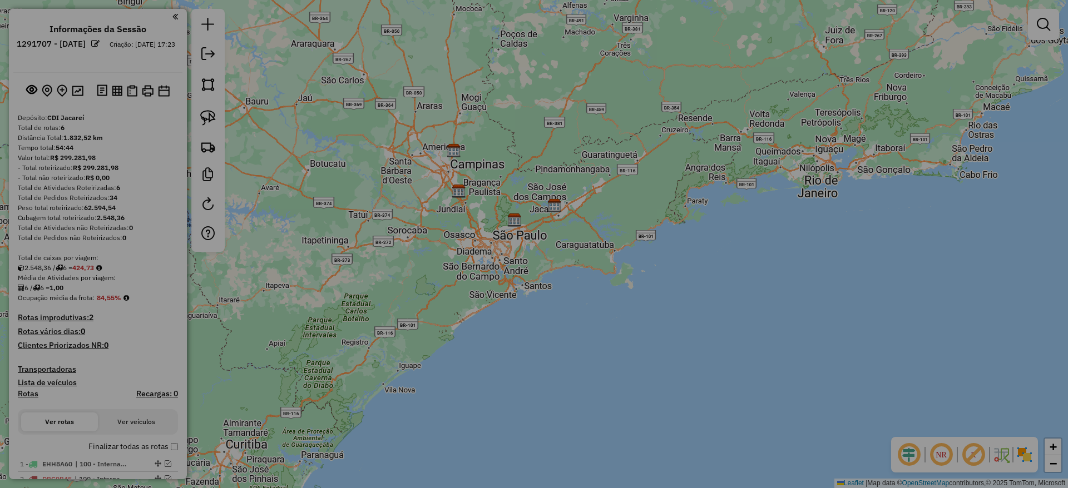
select select "**"
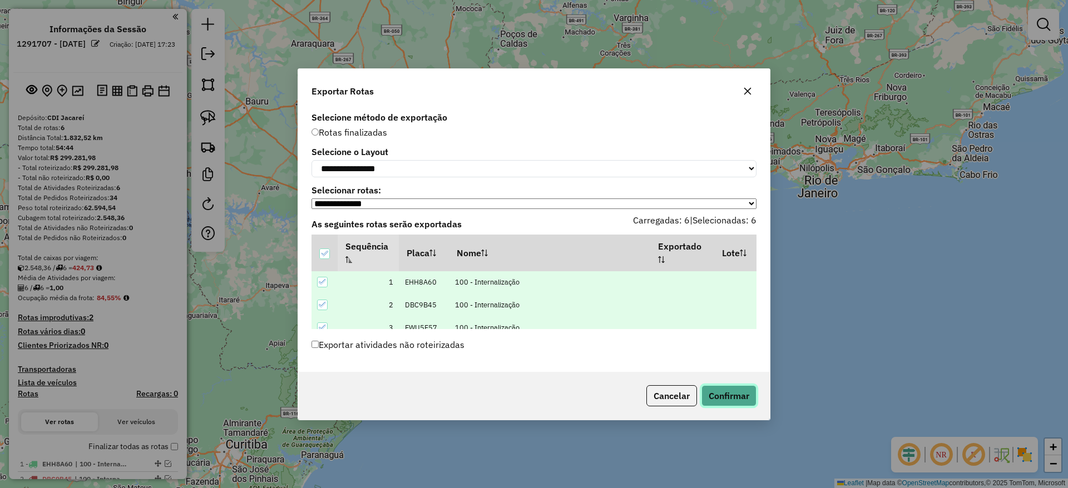
click at [728, 391] on button "Confirmar" at bounding box center [728, 396] width 55 height 21
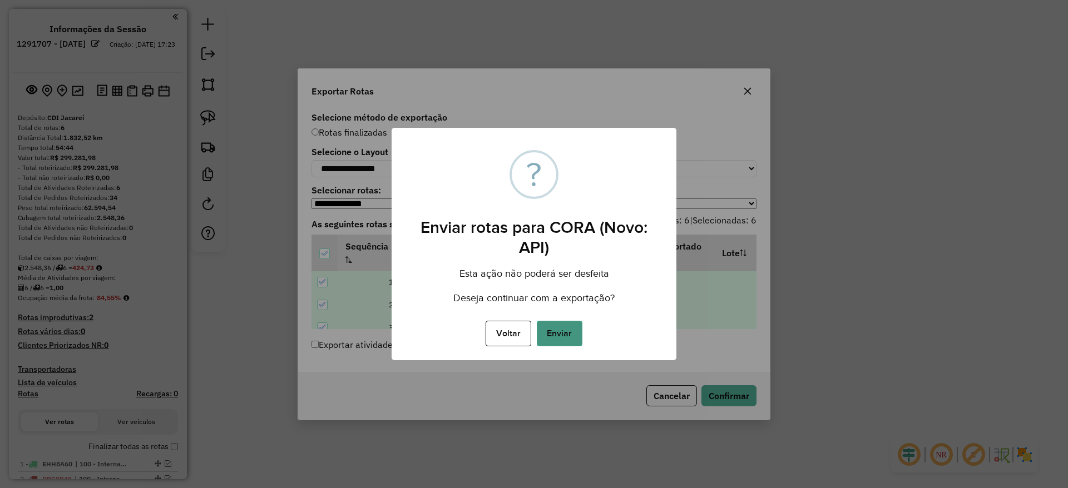
click at [573, 334] on button "Enviar" at bounding box center [560, 334] width 46 height 26
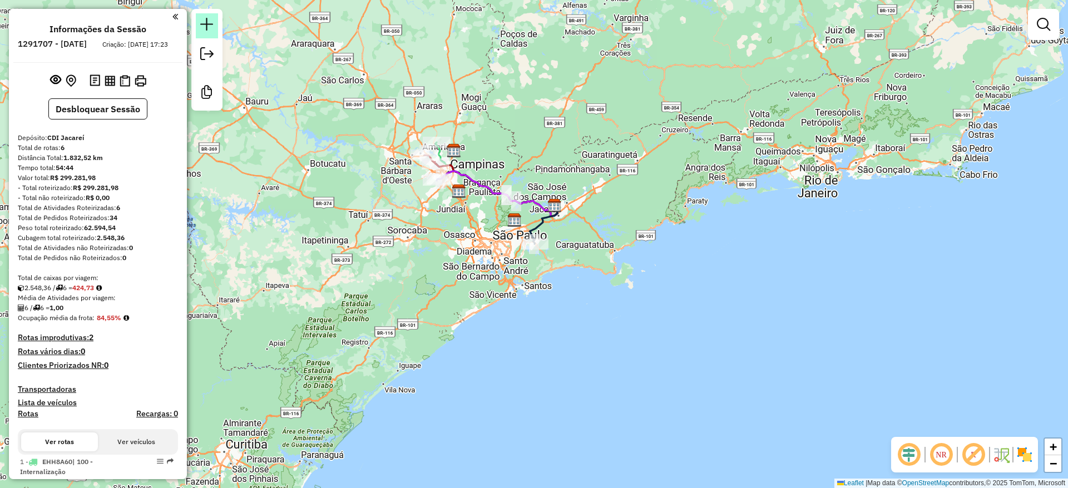
click at [208, 26] on em at bounding box center [206, 24] width 13 height 13
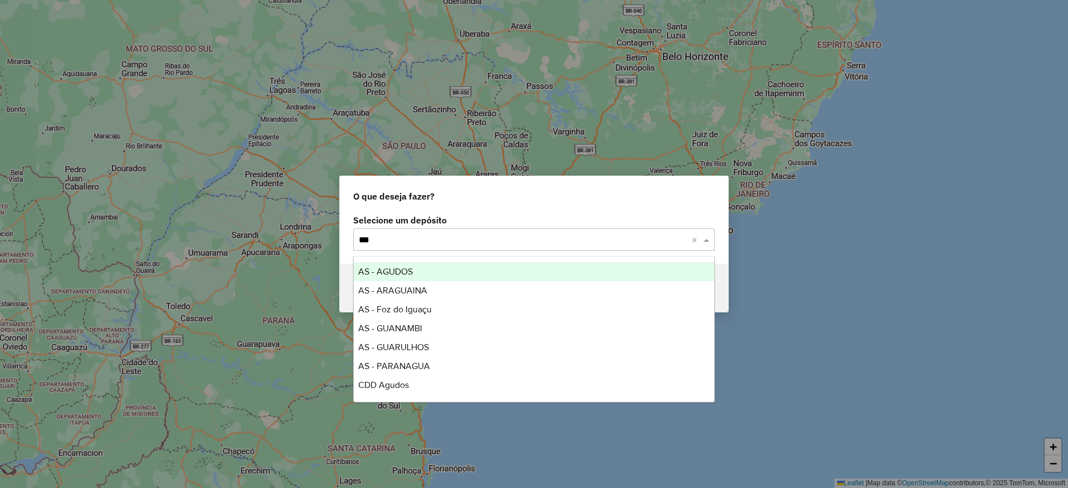
type input "****"
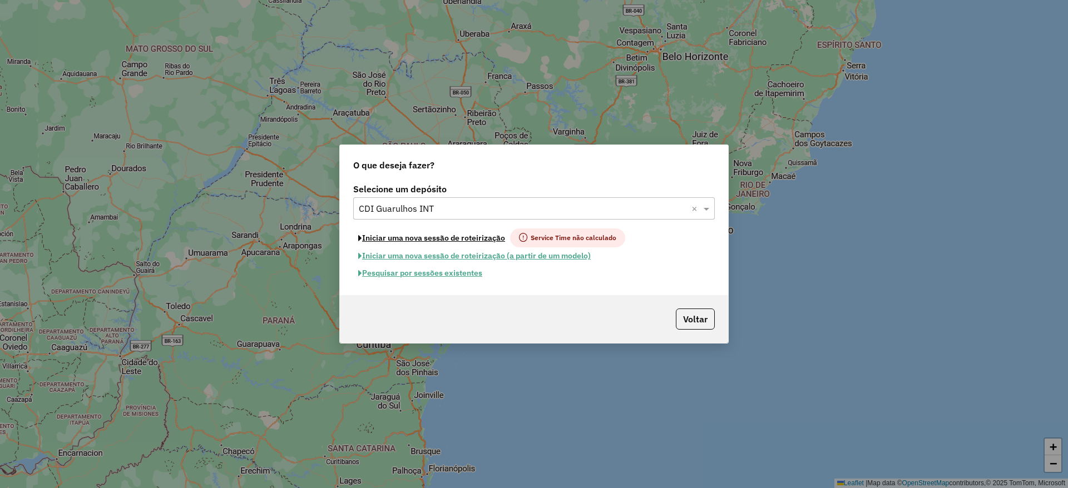
click at [401, 236] on button "Iniciar uma nova sessão de roteirização" at bounding box center [431, 238] width 157 height 19
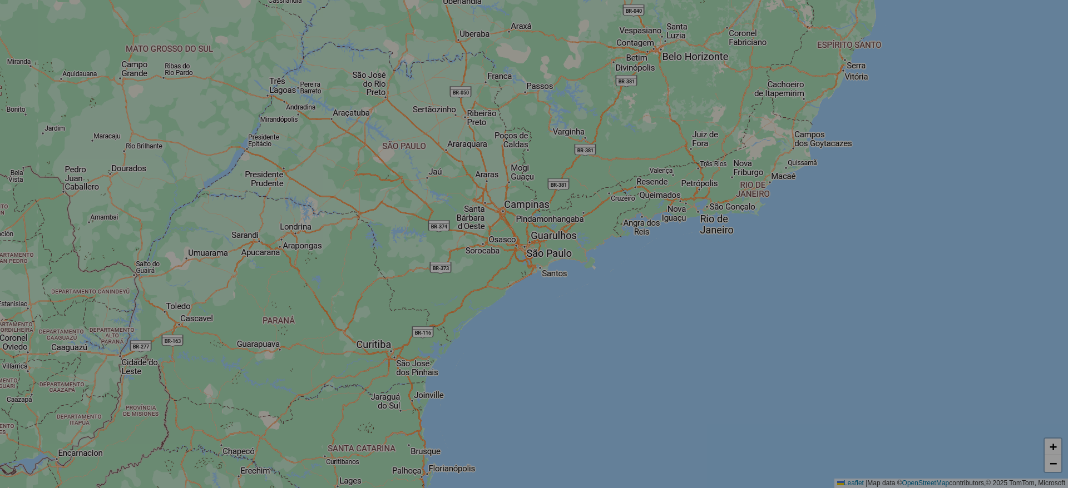
select select "*"
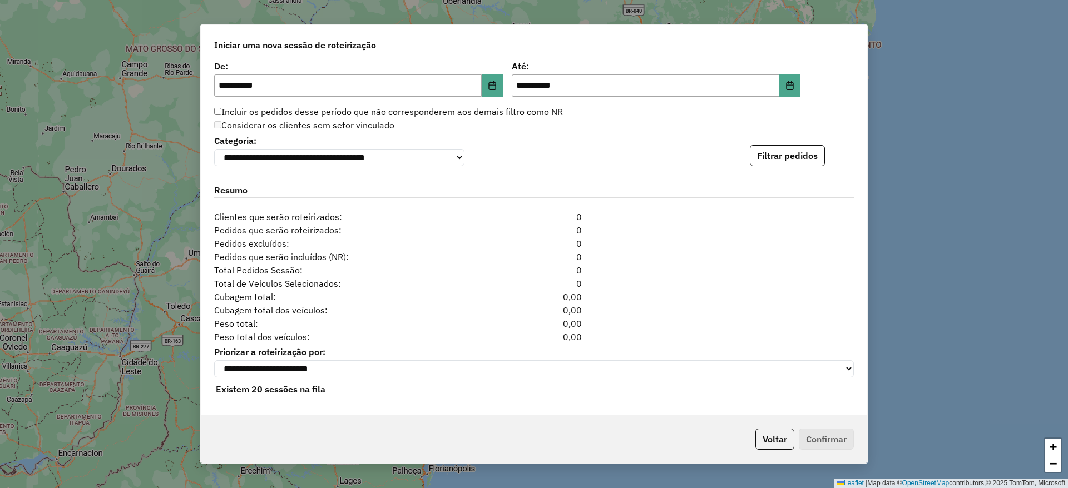
scroll to position [1113, 0]
click at [773, 158] on button "Filtrar pedidos" at bounding box center [787, 155] width 75 height 21
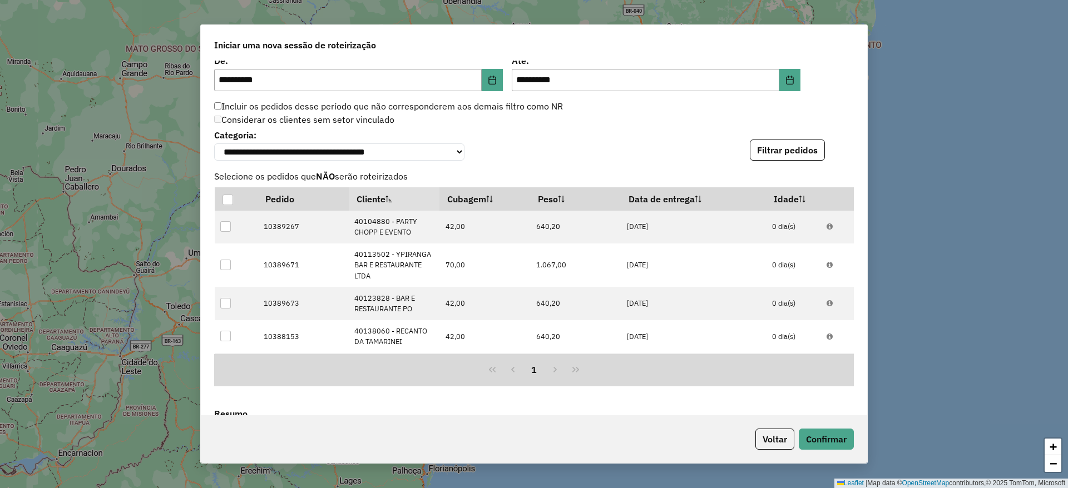
scroll to position [1356, 0]
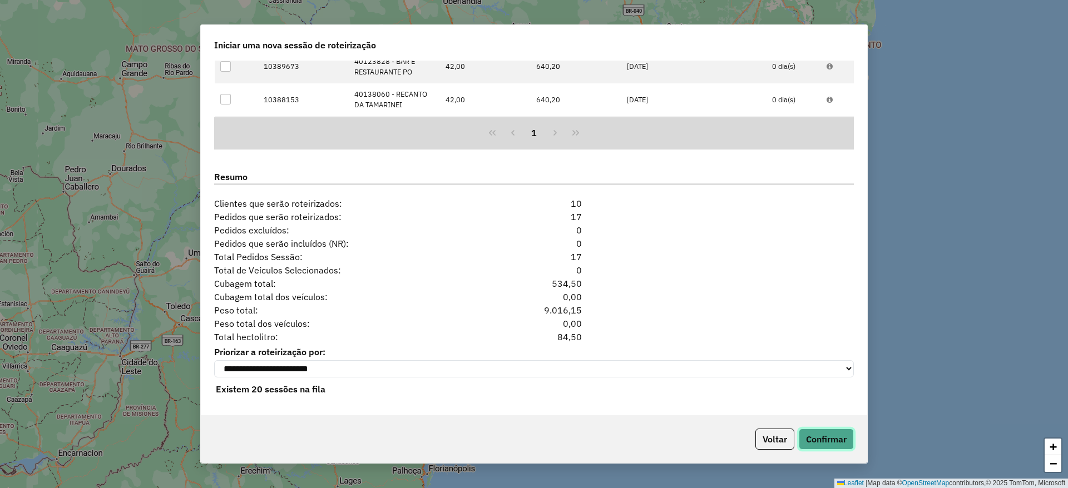
click at [819, 437] on button "Confirmar" at bounding box center [826, 439] width 55 height 21
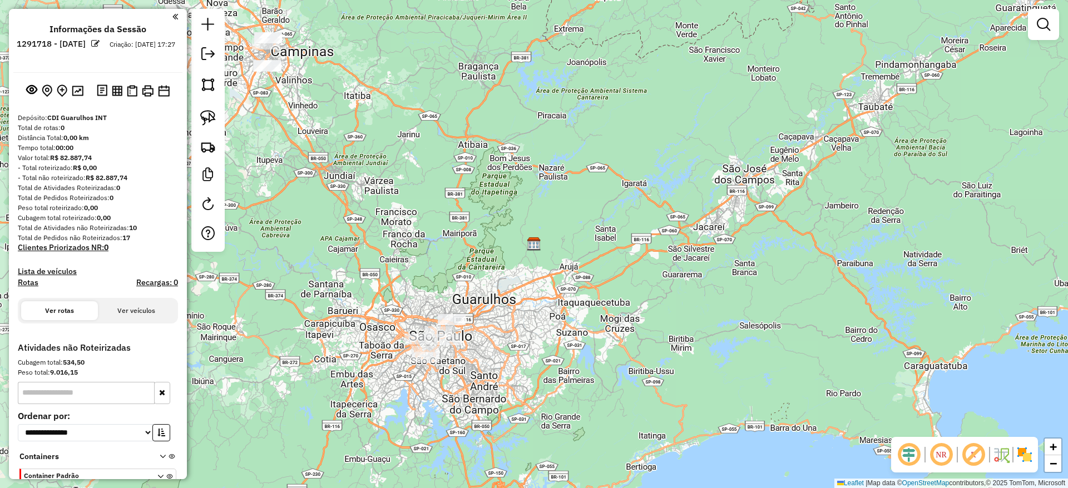
drag, startPoint x: 308, startPoint y: 144, endPoint x: 629, endPoint y: 421, distance: 424.0
click at [629, 421] on div "Janela de atendimento Grade de atendimento Capacidade Transportadoras Veículos …" at bounding box center [534, 244] width 1068 height 488
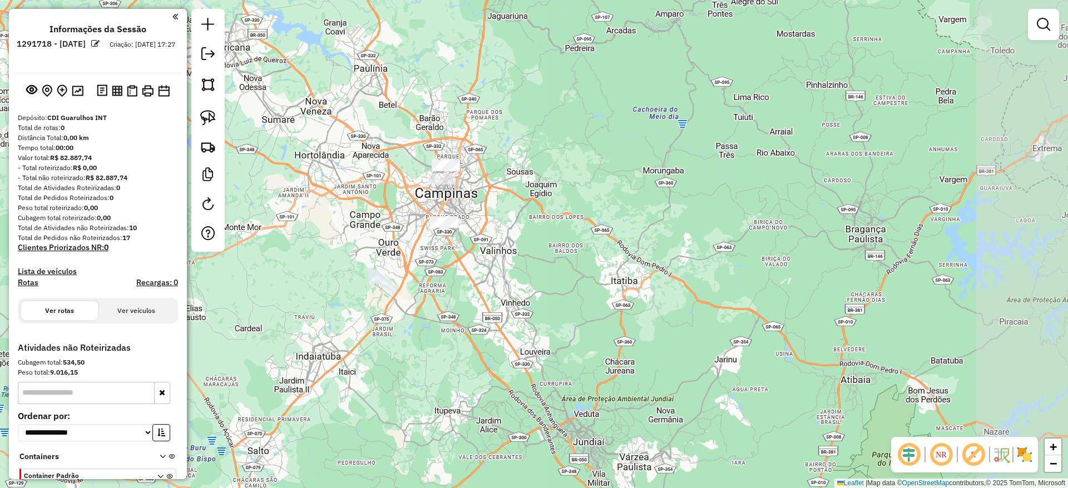
drag, startPoint x: 621, startPoint y: 346, endPoint x: 510, endPoint y: 229, distance: 162.1
click at [510, 229] on div "Janela de atendimento Grade de atendimento Capacidade Transportadoras Veículos …" at bounding box center [534, 244] width 1068 height 488
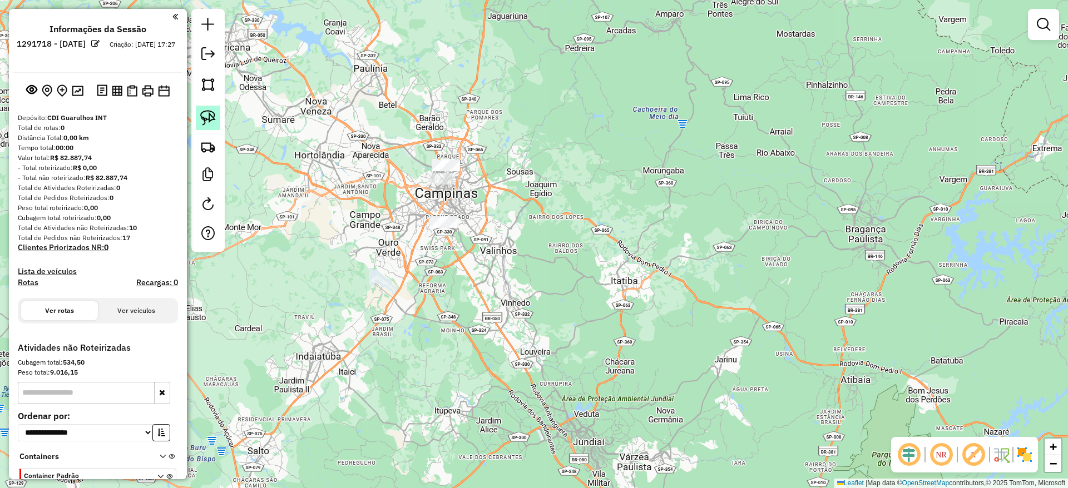
click at [209, 117] on img at bounding box center [208, 118] width 16 height 16
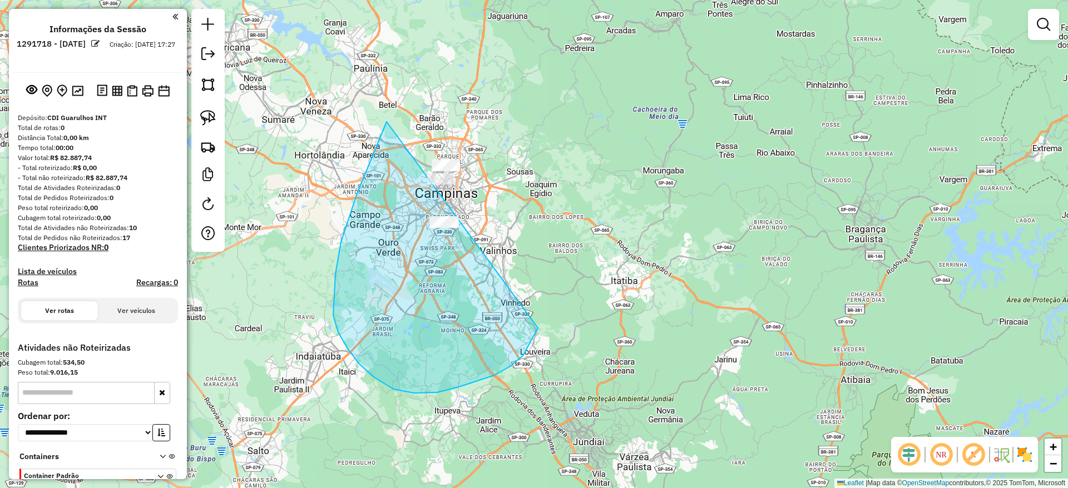
drag, startPoint x: 387, startPoint y: 122, endPoint x: 546, endPoint y: 146, distance: 161.5
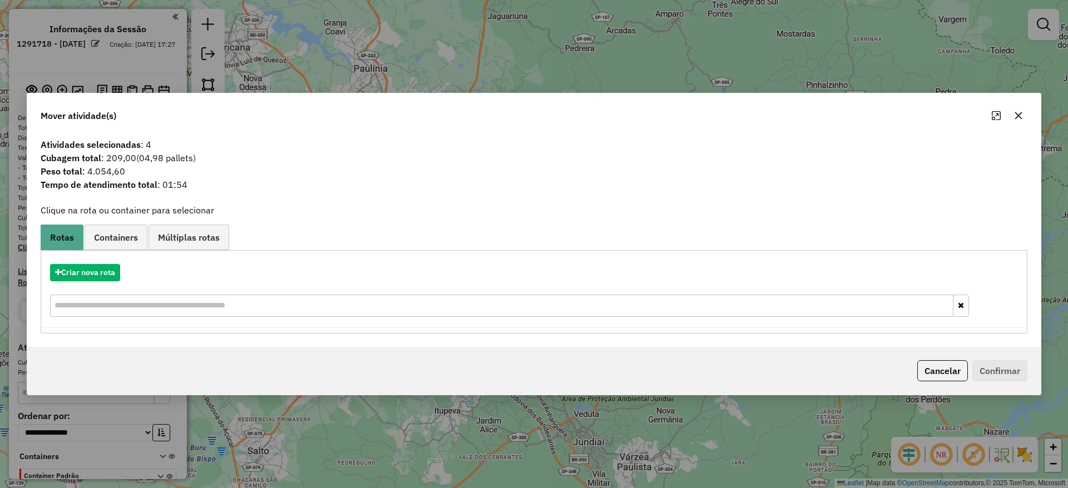
click at [1015, 114] on icon "button" at bounding box center [1018, 115] width 9 height 9
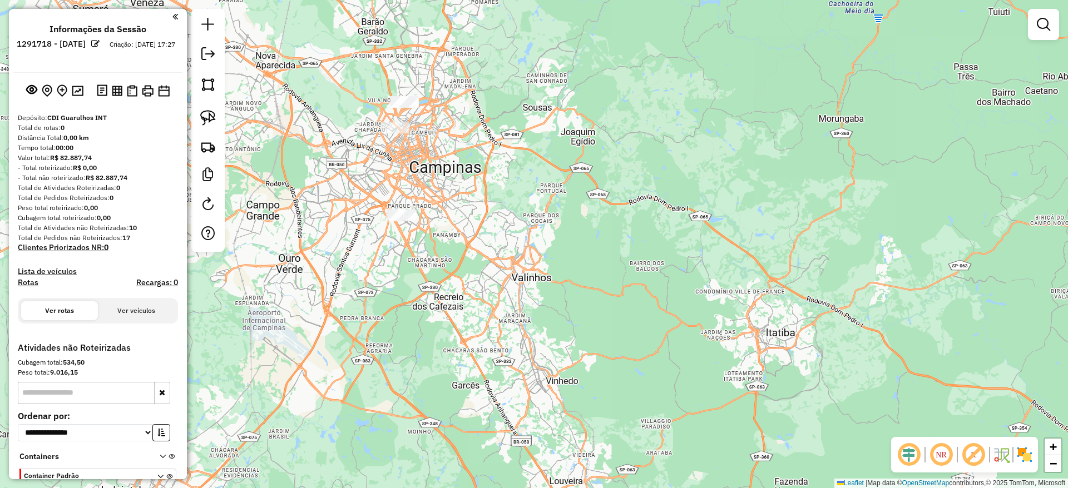
drag, startPoint x: 375, startPoint y: 177, endPoint x: 378, endPoint y: 296, distance: 119.1
click at [378, 296] on div "Janela de atendimento Grade de atendimento Capacidade Transportadoras Veículos …" at bounding box center [534, 244] width 1068 height 488
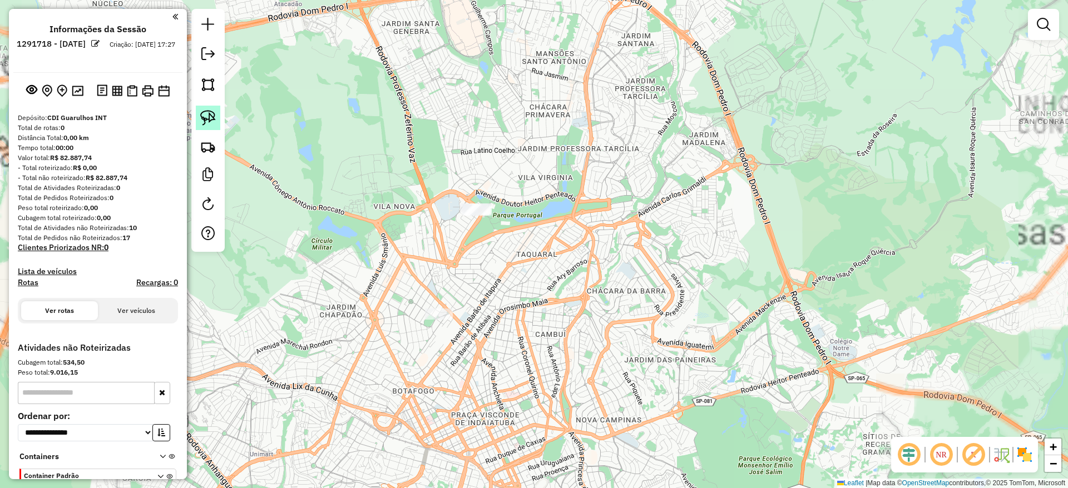
click at [213, 123] on img at bounding box center [208, 118] width 16 height 16
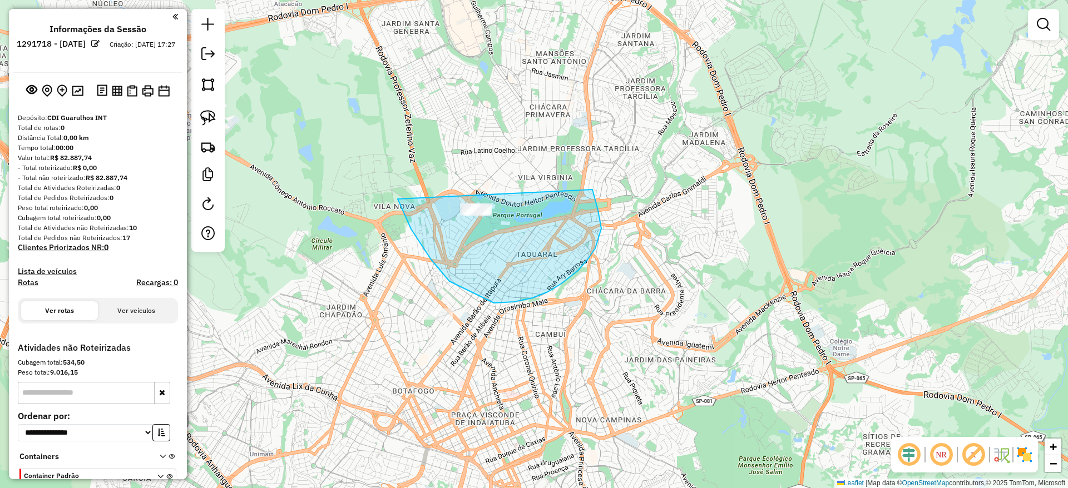
drag, startPoint x: 397, startPoint y: 199, endPoint x: 565, endPoint y: 143, distance: 177.1
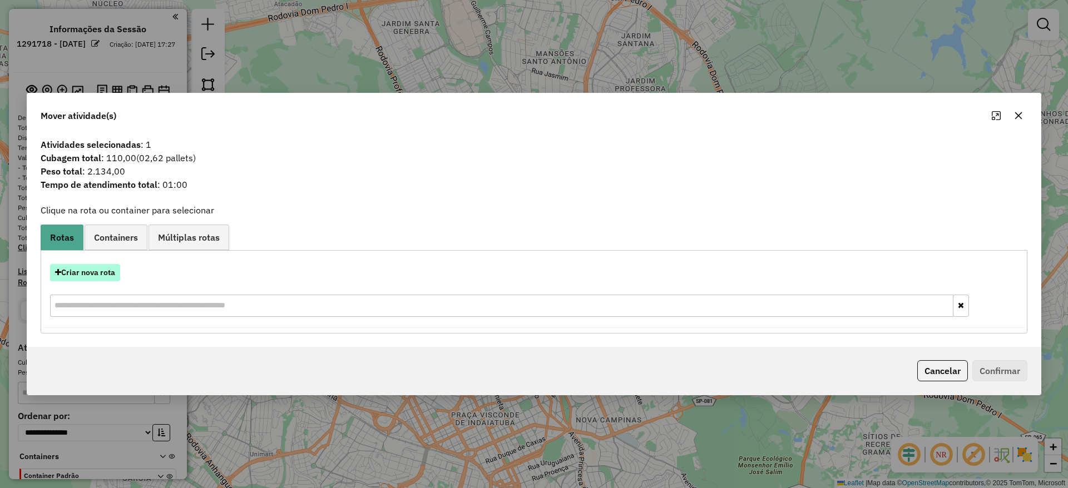
click at [103, 276] on button "Criar nova rota" at bounding box center [85, 272] width 70 height 17
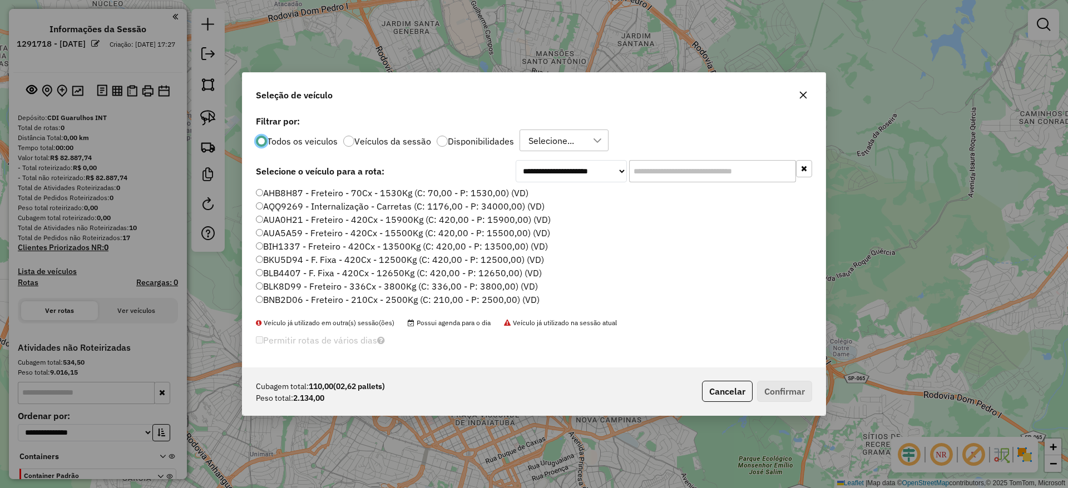
scroll to position [6, 3]
click at [653, 181] on input "text" at bounding box center [712, 171] width 167 height 22
paste input "*******"
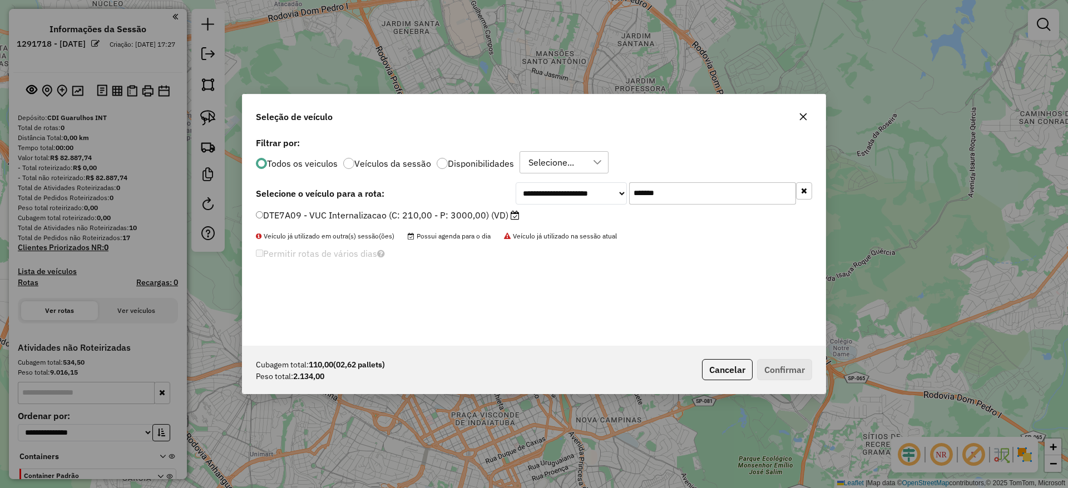
type input "*******"
click at [398, 211] on label "DTE7A09 - VUC Internalizacao (C: 210,00 - P: 3000,00) (VD)" at bounding box center [388, 215] width 264 height 13
drag, startPoint x: 784, startPoint y: 383, endPoint x: 791, endPoint y: 376, distance: 9.9
click at [791, 376] on div "Cubagem total: 110,00 (02,62 pallets) Peso total: 2.134,00 Cancelar Confirmar" at bounding box center [534, 370] width 583 height 48
click at [791, 376] on button "Confirmar" at bounding box center [784, 369] width 55 height 21
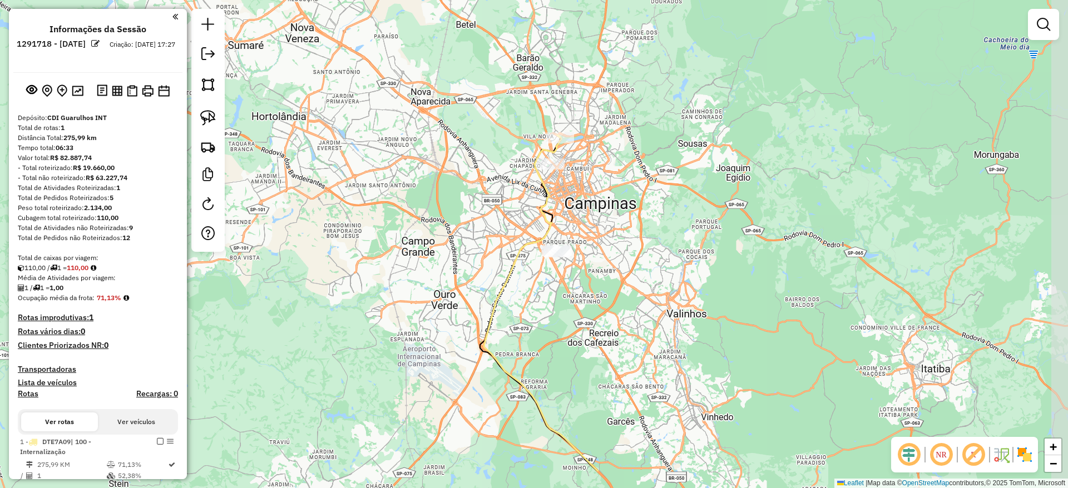
drag, startPoint x: 604, startPoint y: 219, endPoint x: 581, endPoint y: 152, distance: 70.5
click at [581, 152] on div "Janela de atendimento Grade de atendimento Capacidade Transportadoras Veículos …" at bounding box center [534, 244] width 1068 height 488
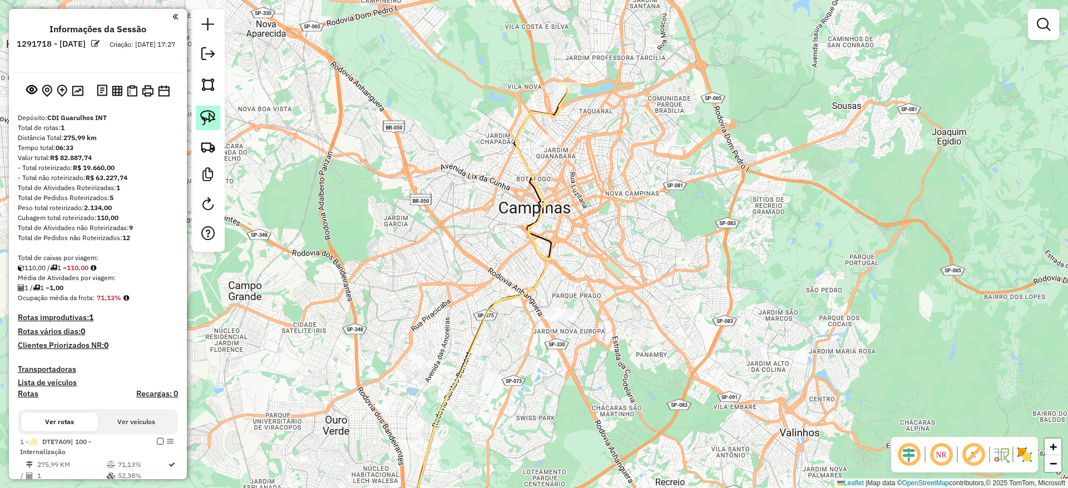
click at [218, 113] on link at bounding box center [208, 118] width 24 height 24
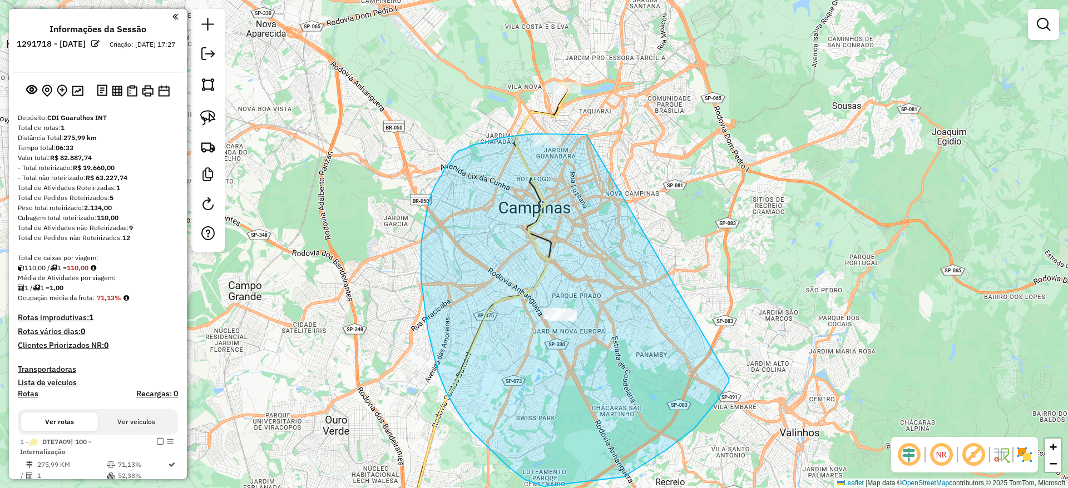
drag, startPoint x: 586, startPoint y: 135, endPoint x: 729, endPoint y: 379, distance: 283.5
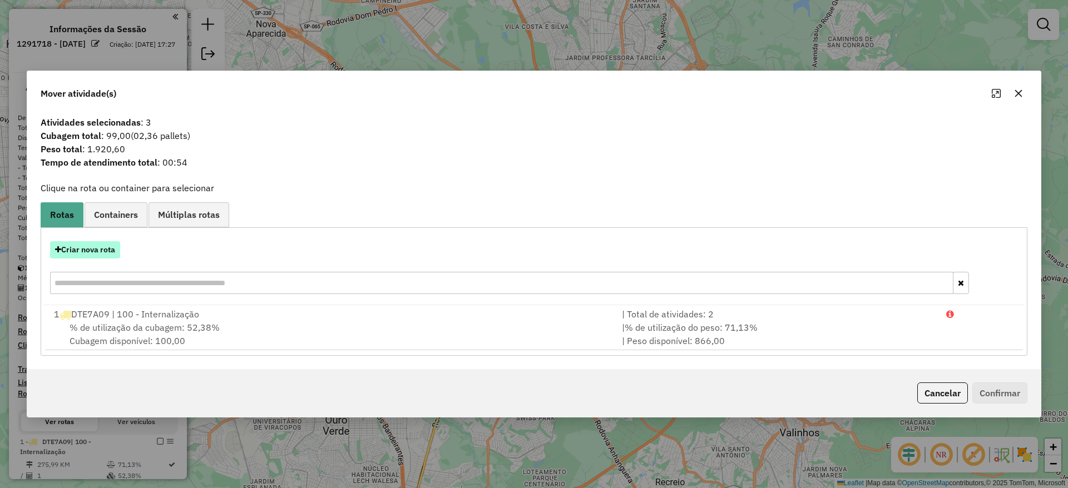
click at [96, 248] on button "Criar nova rota" at bounding box center [85, 249] width 70 height 17
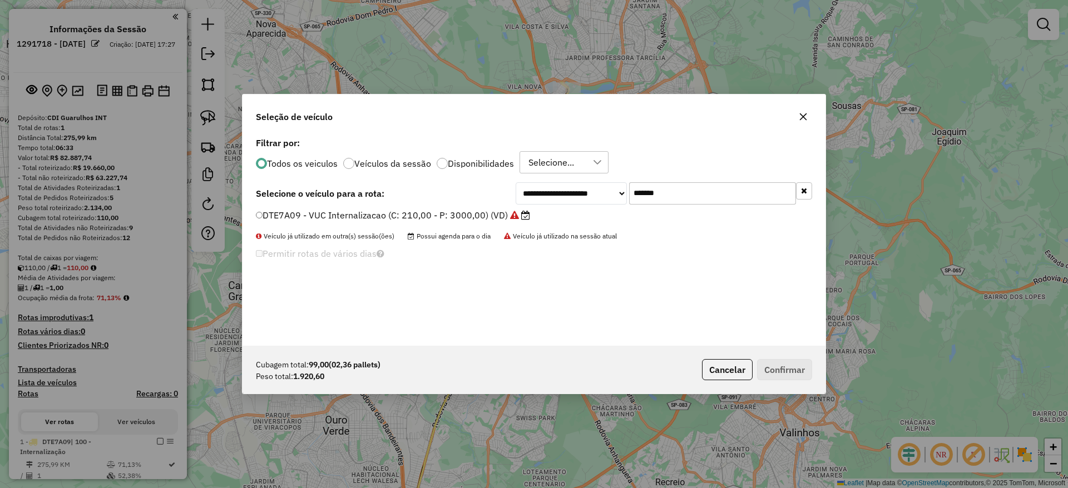
click at [691, 191] on input "*******" at bounding box center [712, 193] width 167 height 22
paste input "text"
click at [691, 191] on input "*******" at bounding box center [712, 193] width 167 height 22
type input "*******"
click at [438, 210] on label "FBO1B74 - VUC Internalizacao (C: 210,00 - P: 3000,00) (VD)" at bounding box center [388, 215] width 264 height 13
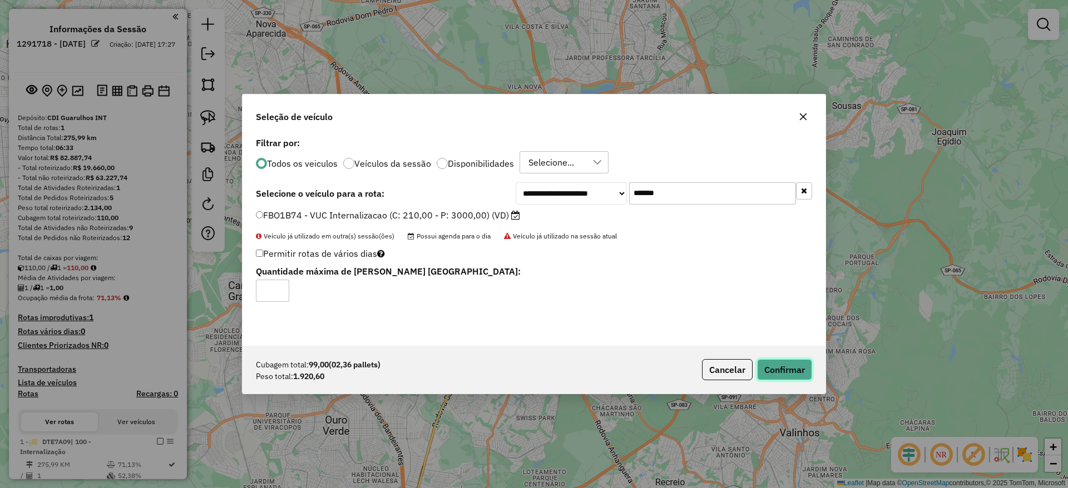
click at [784, 362] on button "Confirmar" at bounding box center [784, 369] width 55 height 21
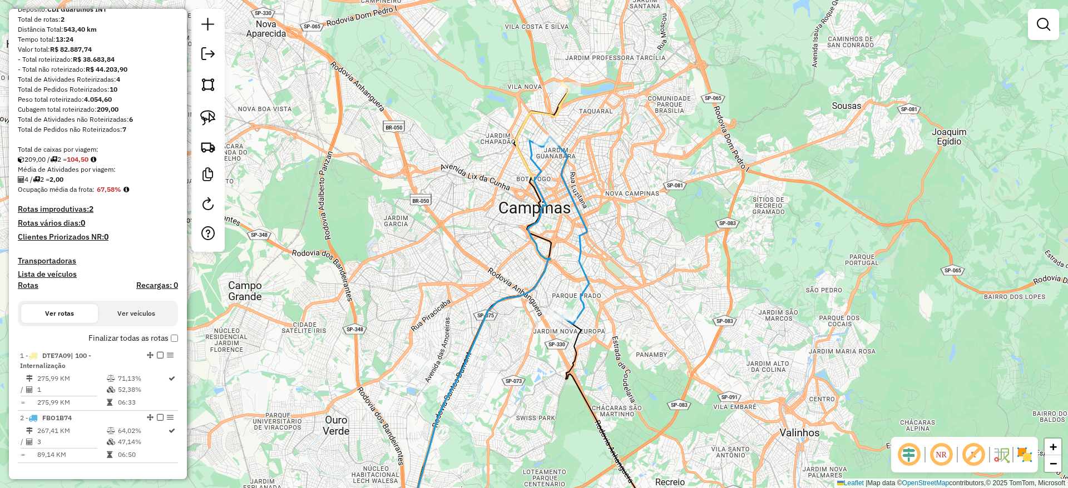
scroll to position [110, 0]
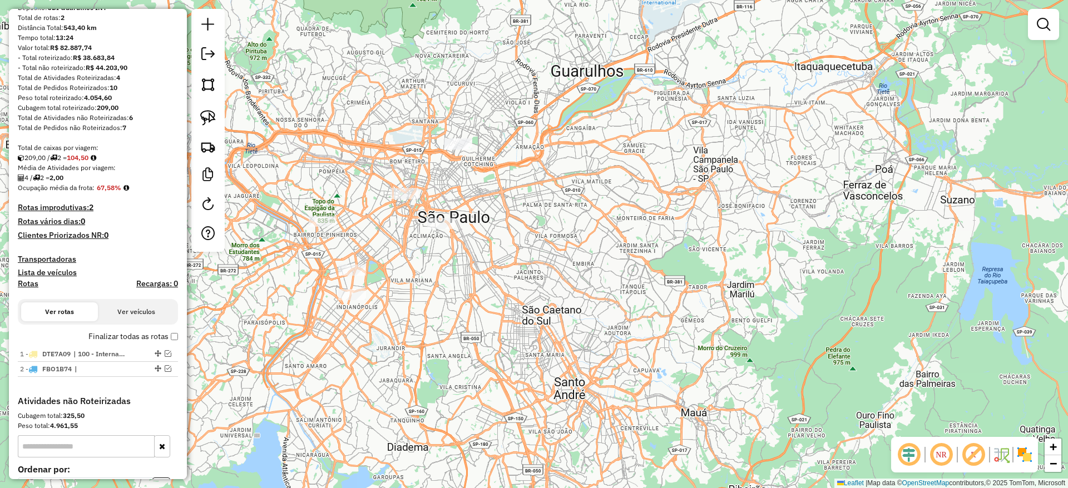
drag, startPoint x: 401, startPoint y: 300, endPoint x: 460, endPoint y: 355, distance: 80.7
click at [460, 355] on div "Janela de atendimento Grade de atendimento Capacidade Transportadoras Veículos …" at bounding box center [534, 244] width 1068 height 488
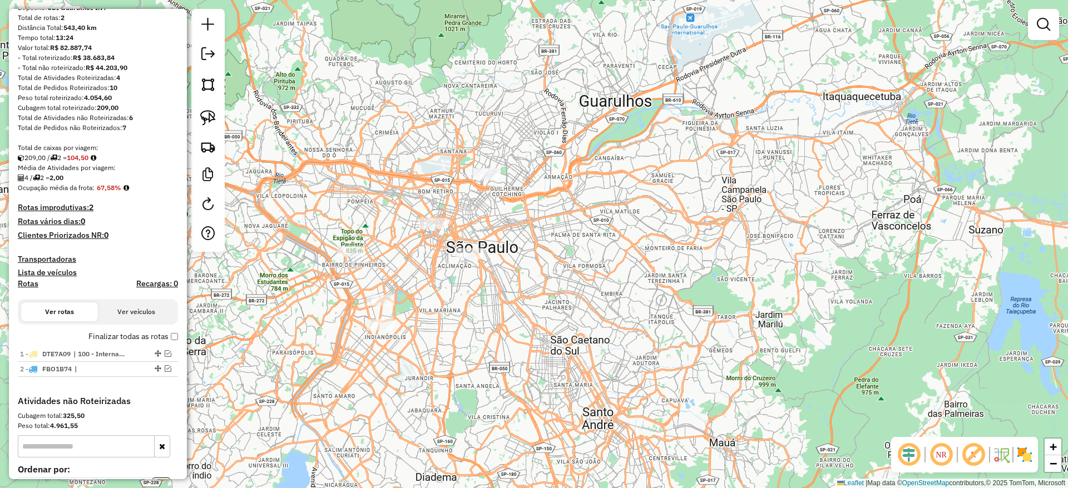
drag, startPoint x: 342, startPoint y: 216, endPoint x: 309, endPoint y: 187, distance: 43.0
click at [309, 187] on div "Janela de atendimento Grade de atendimento Capacidade Transportadoras Veículos …" at bounding box center [534, 244] width 1068 height 488
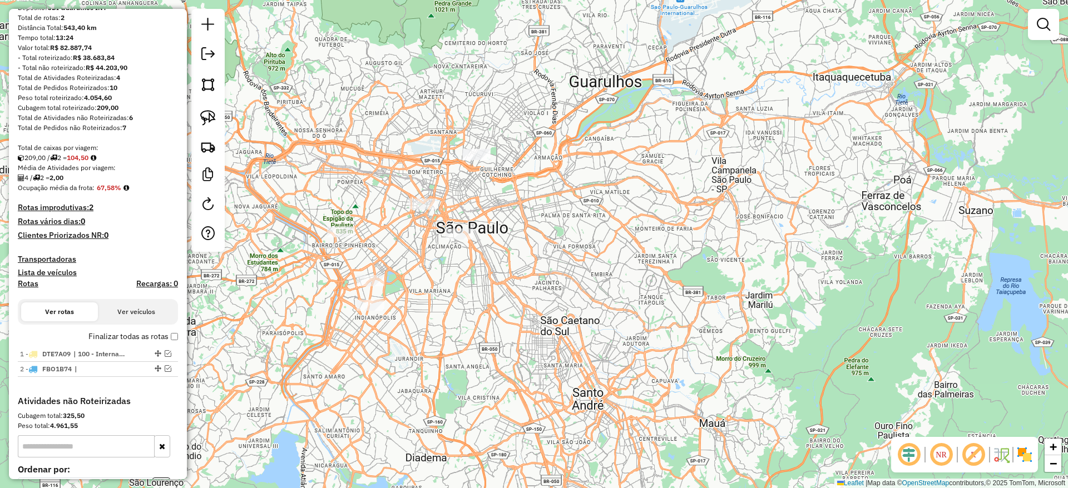
click at [354, 202] on div "Janela de atendimento Grade de atendimento Capacidade Transportadoras Veículos …" at bounding box center [534, 244] width 1068 height 488
click at [219, 120] on link at bounding box center [208, 118] width 24 height 24
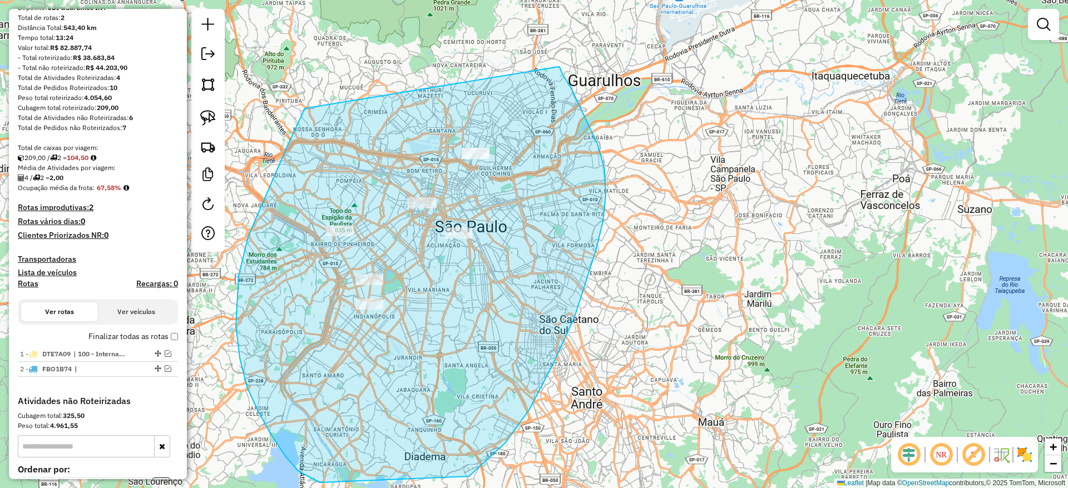
drag, startPoint x: 305, startPoint y: 108, endPoint x: 559, endPoint y: 67, distance: 257.1
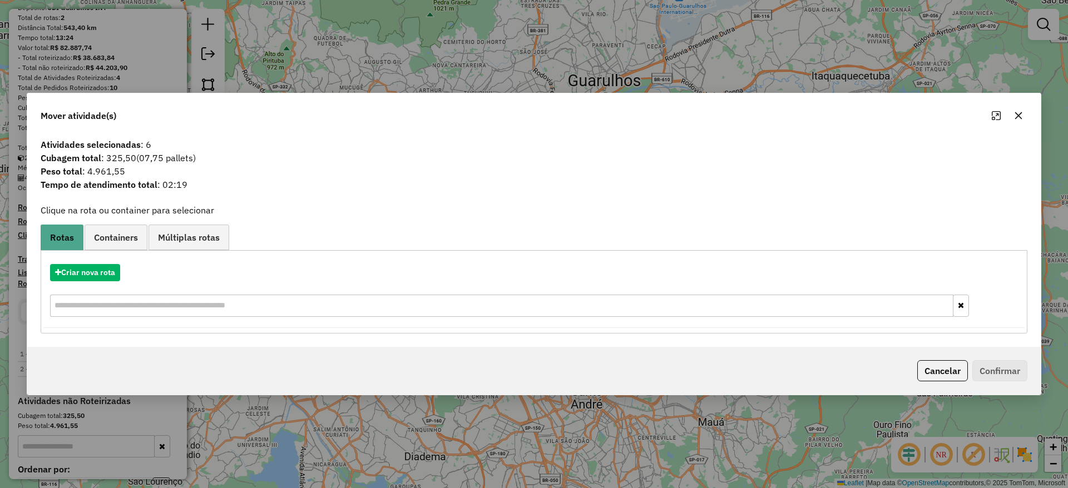
click at [1020, 111] on icon "button" at bounding box center [1018, 115] width 9 height 9
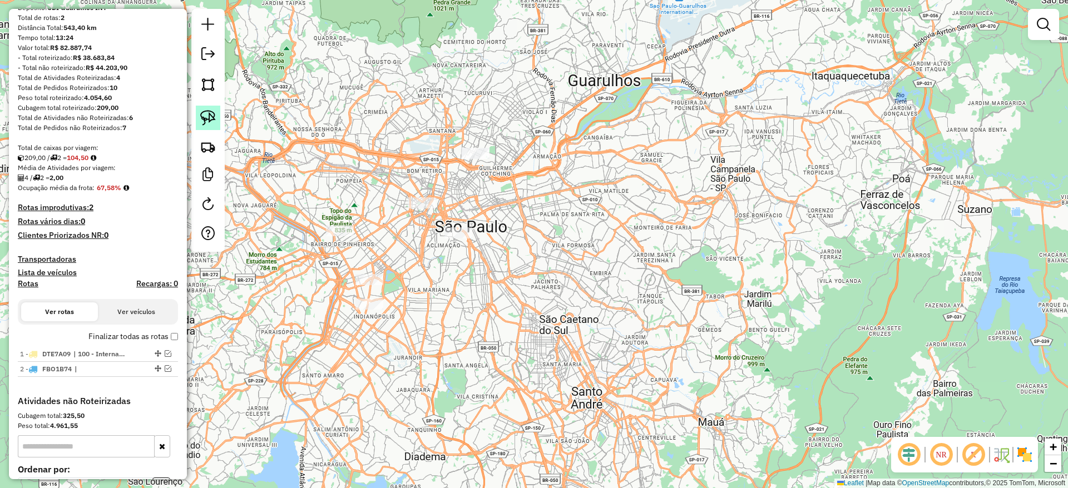
click at [211, 112] on img at bounding box center [208, 118] width 16 height 16
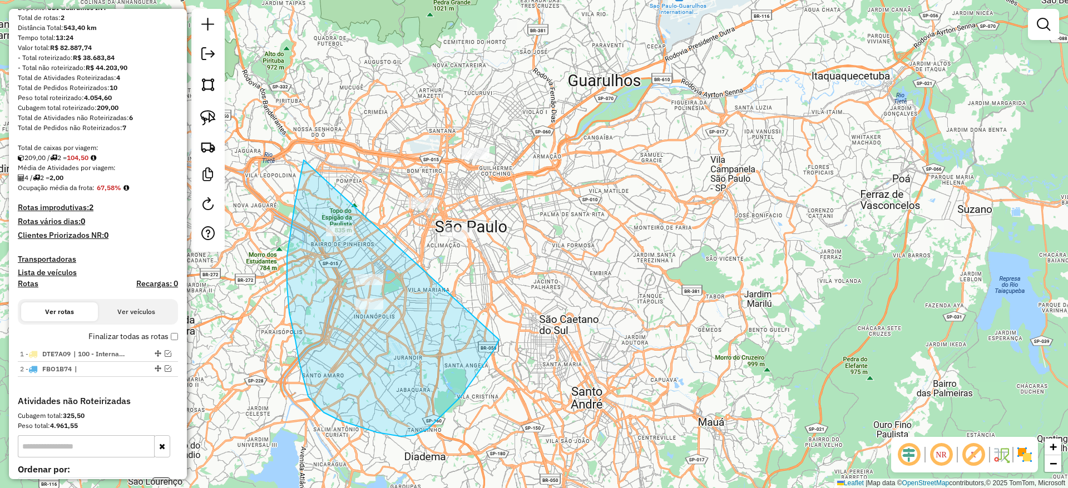
drag, startPoint x: 304, startPoint y: 160, endPoint x: 511, endPoint y: 307, distance: 253.8
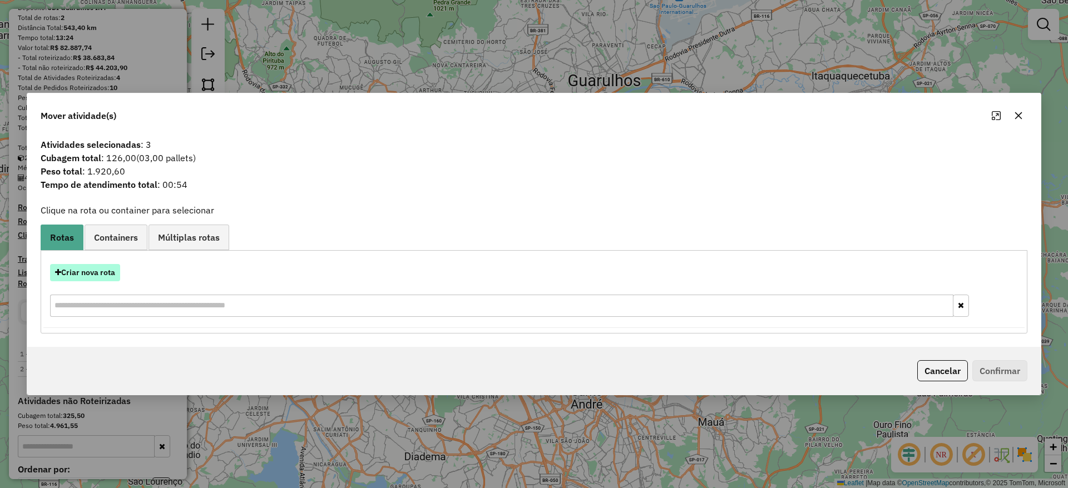
click at [90, 279] on button "Criar nova rota" at bounding box center [85, 272] width 70 height 17
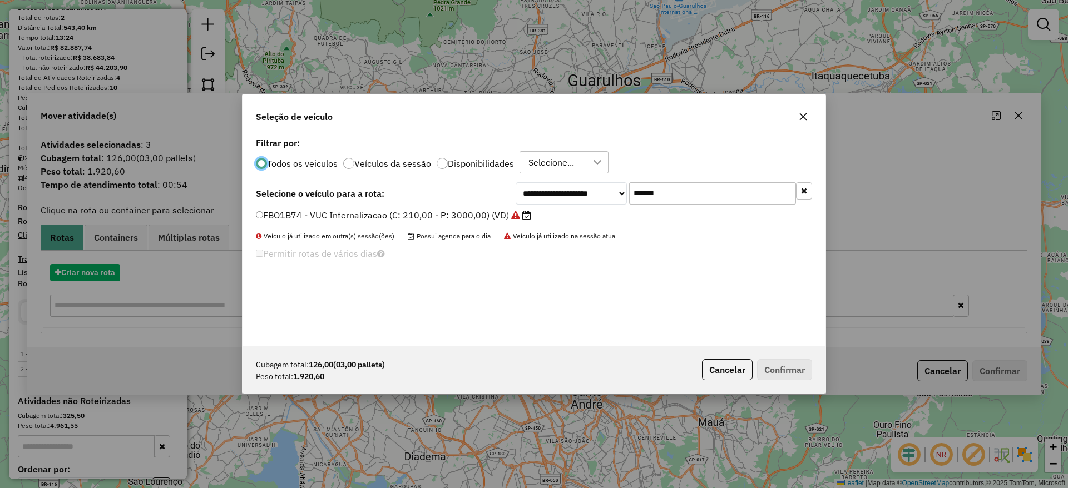
scroll to position [6, 3]
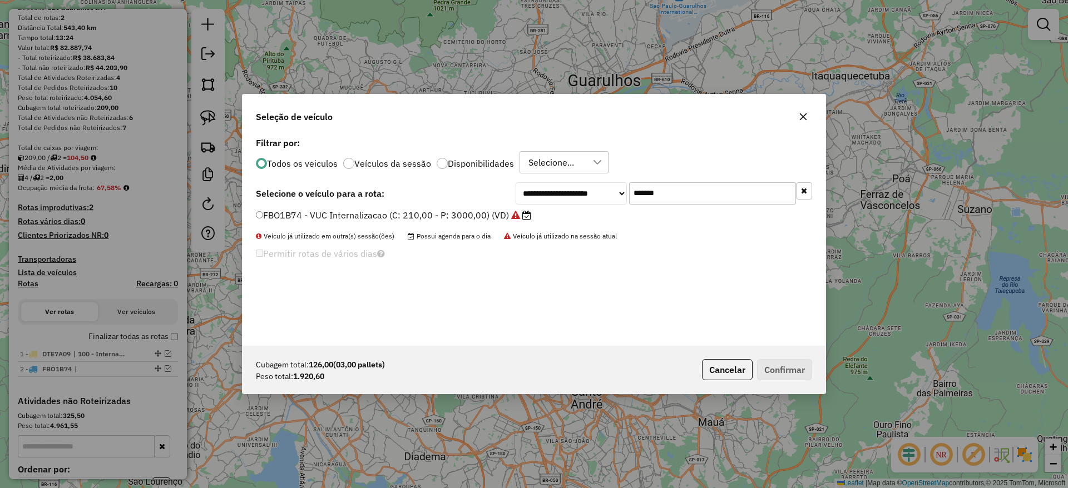
click at [654, 200] on input "*******" at bounding box center [712, 193] width 167 height 22
paste input "text"
click at [654, 200] on input "*******" at bounding box center [712, 193] width 167 height 22
type input "*******"
click at [471, 215] on label "DFS5A15 - Freteiro - 210cxs 3200kgs (C: 210,00 - P: 3200,00) (VD)" at bounding box center [403, 215] width 294 height 13
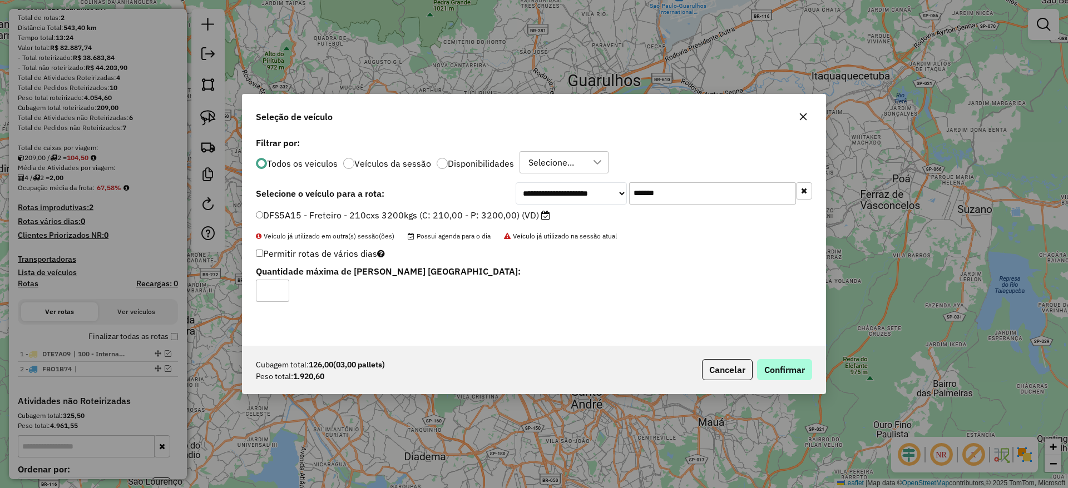
click at [797, 364] on button "Confirmar" at bounding box center [784, 369] width 55 height 21
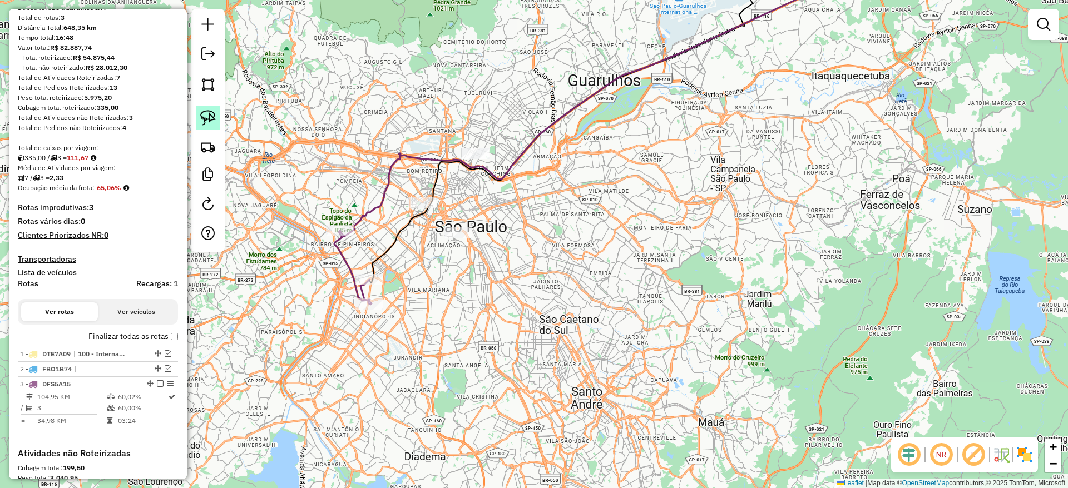
click at [206, 115] on img at bounding box center [208, 118] width 16 height 16
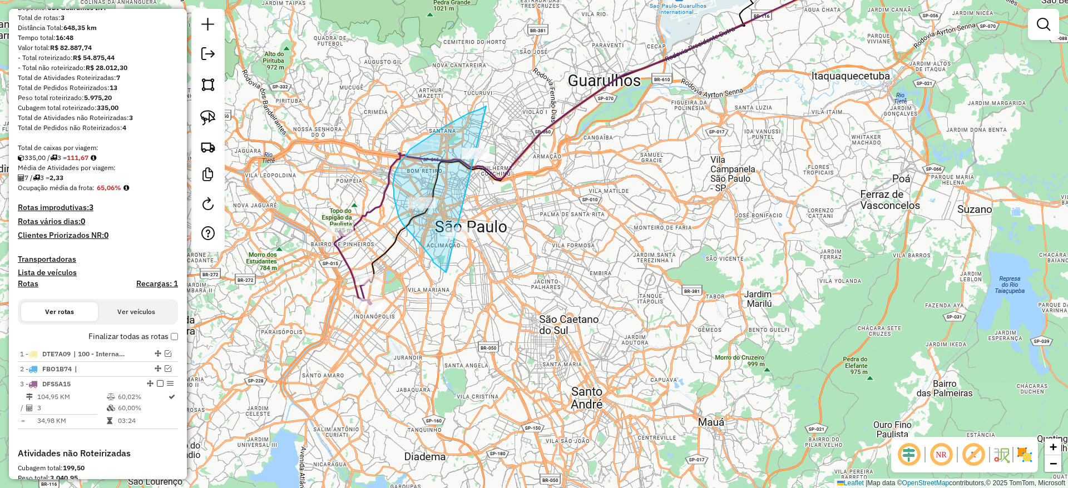
drag, startPoint x: 486, startPoint y: 106, endPoint x: 585, endPoint y: 215, distance: 146.9
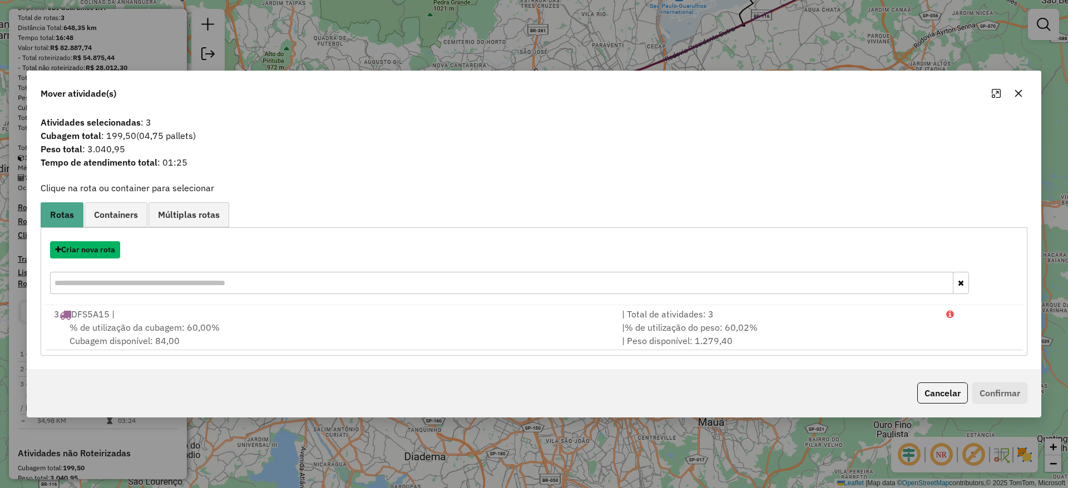
click at [113, 250] on button "Criar nova rota" at bounding box center [85, 249] width 70 height 17
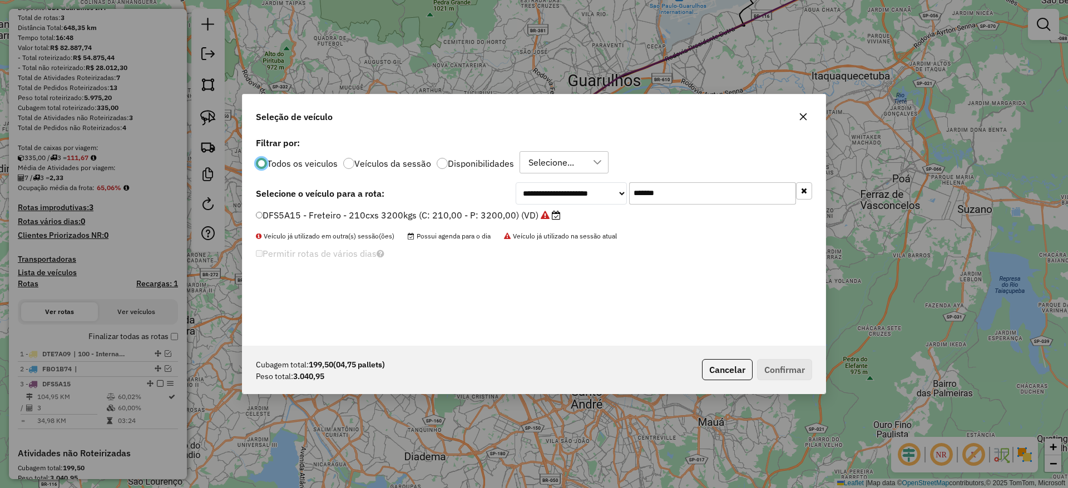
click at [655, 196] on input "*******" at bounding box center [712, 193] width 167 height 22
paste input "text"
click at [655, 196] on input "*******" at bounding box center [712, 193] width 167 height 22
type input "*******"
click at [472, 215] on label "CVP8G49 - Freteiro - 210Cx - 3200Kg (C: 210,00 - P: 3200,00) (VD)" at bounding box center [403, 215] width 294 height 13
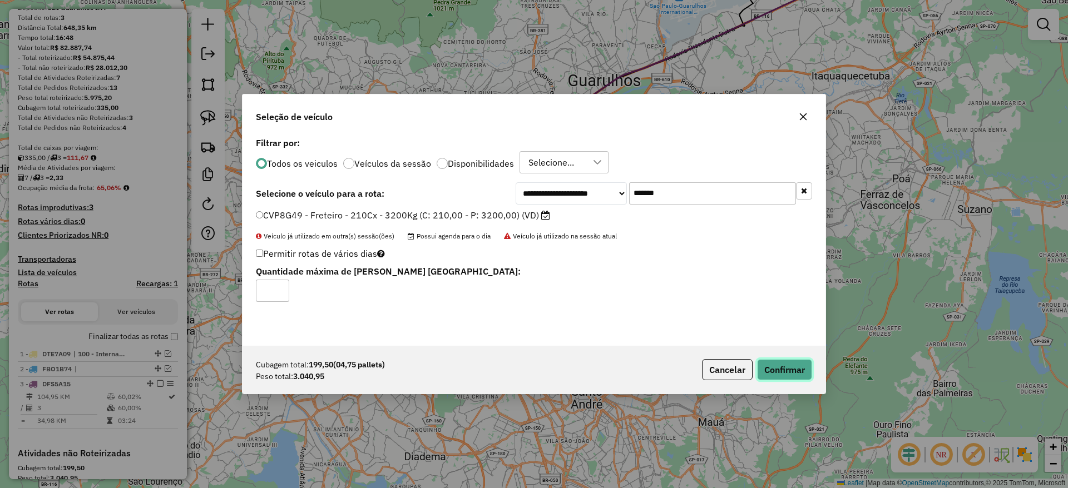
click at [778, 360] on button "Confirmar" at bounding box center [784, 369] width 55 height 21
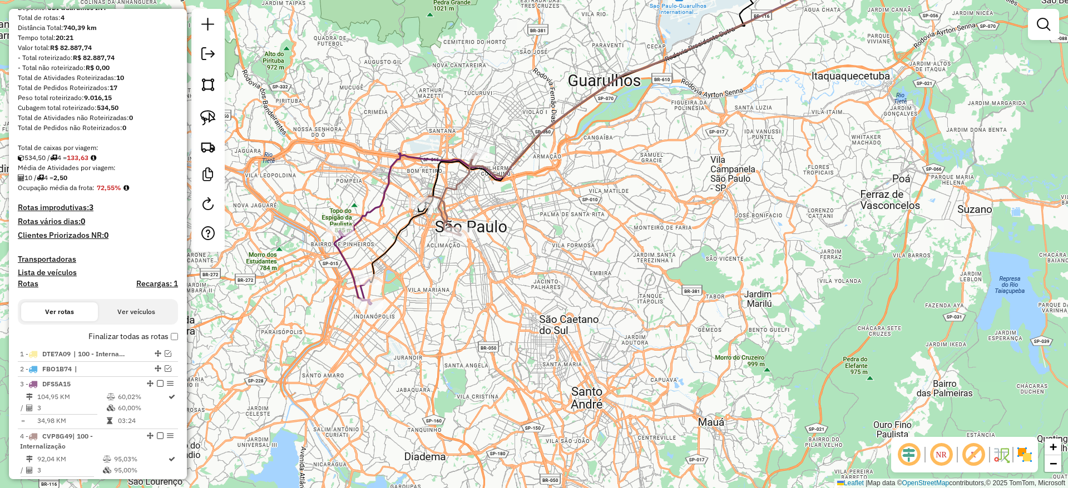
scroll to position [196, 0]
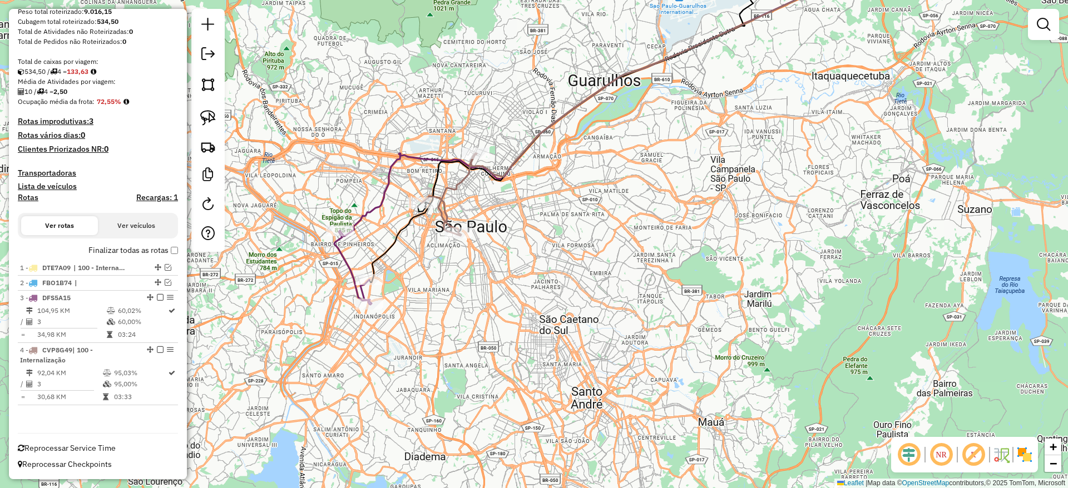
click at [167, 253] on label "Finalizar todas as rotas" at bounding box center [133, 251] width 90 height 12
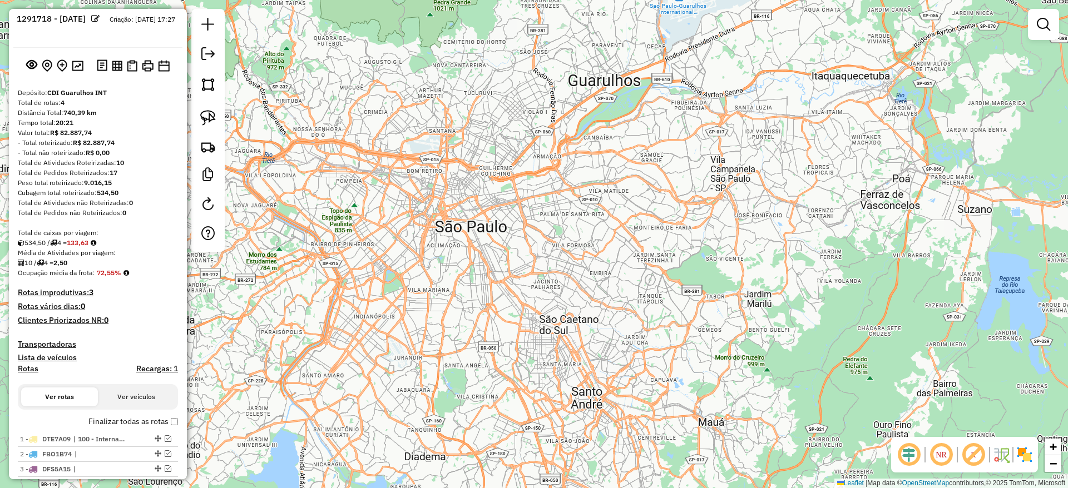
scroll to position [24, 0]
click at [208, 50] on em at bounding box center [207, 53] width 13 height 13
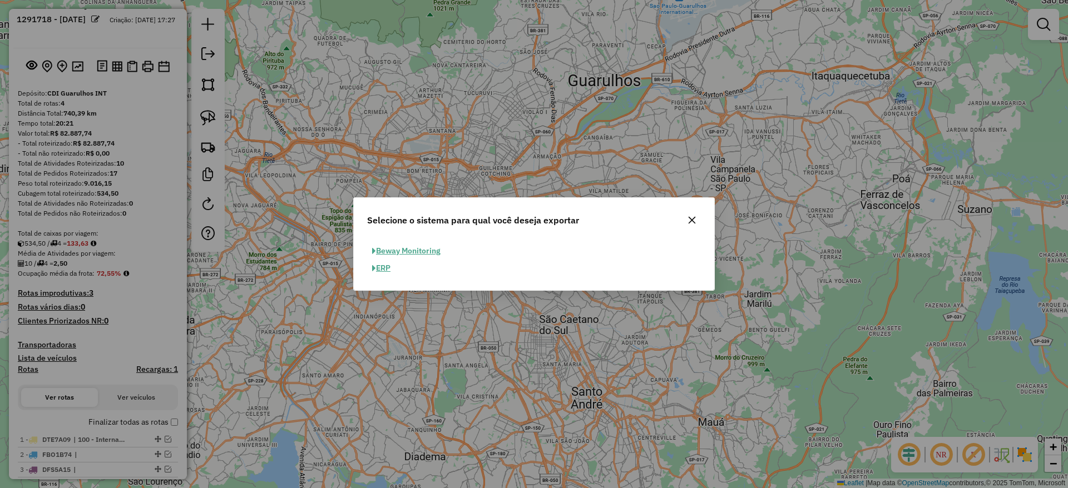
click at [382, 270] on button "ERP" at bounding box center [381, 268] width 28 height 17
select select "**"
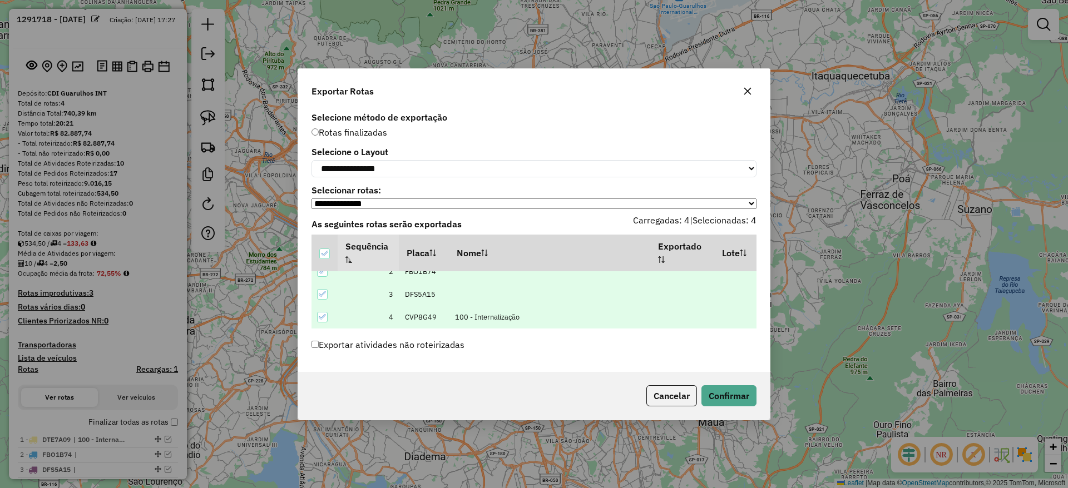
scroll to position [0, 0]
click at [737, 393] on button "Confirmar" at bounding box center [728, 396] width 55 height 21
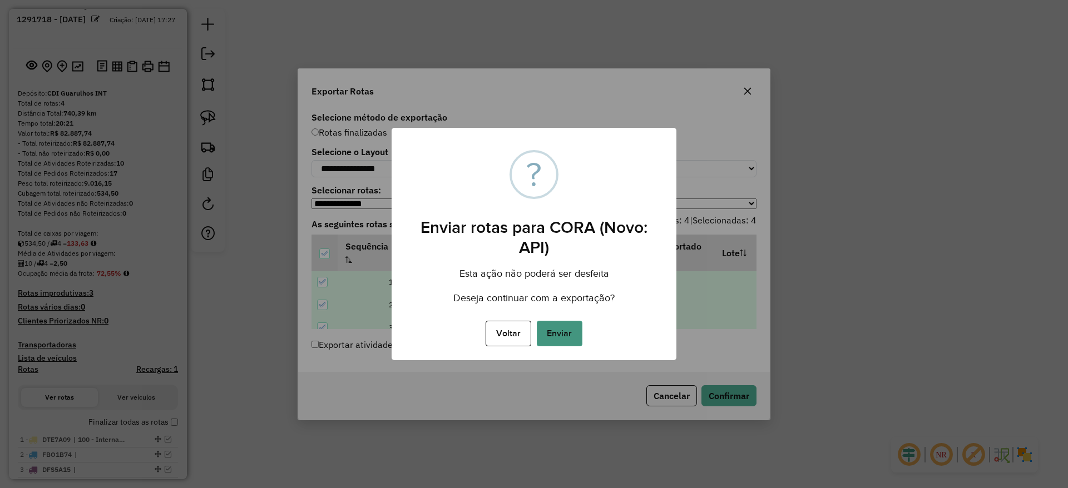
click at [554, 335] on button "Enviar" at bounding box center [560, 334] width 46 height 26
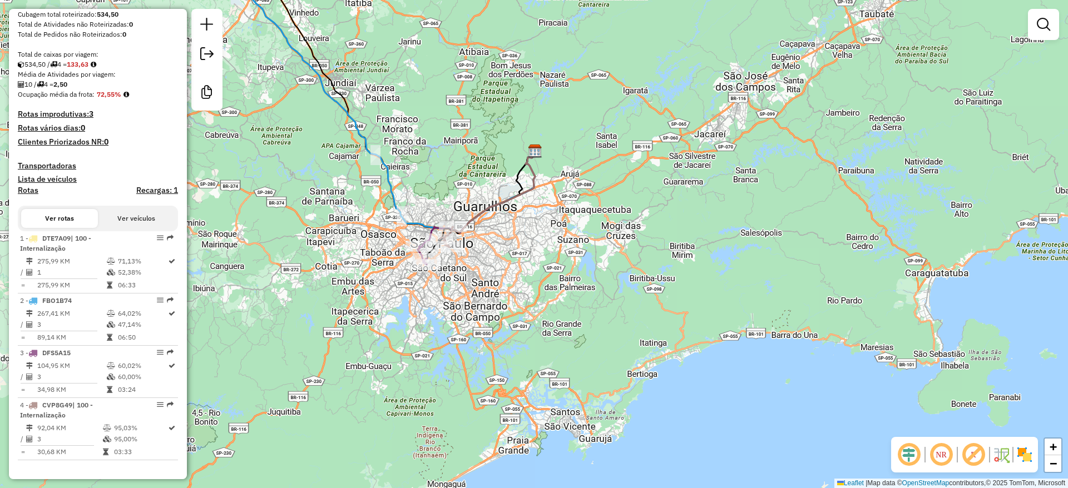
scroll to position [234, 0]
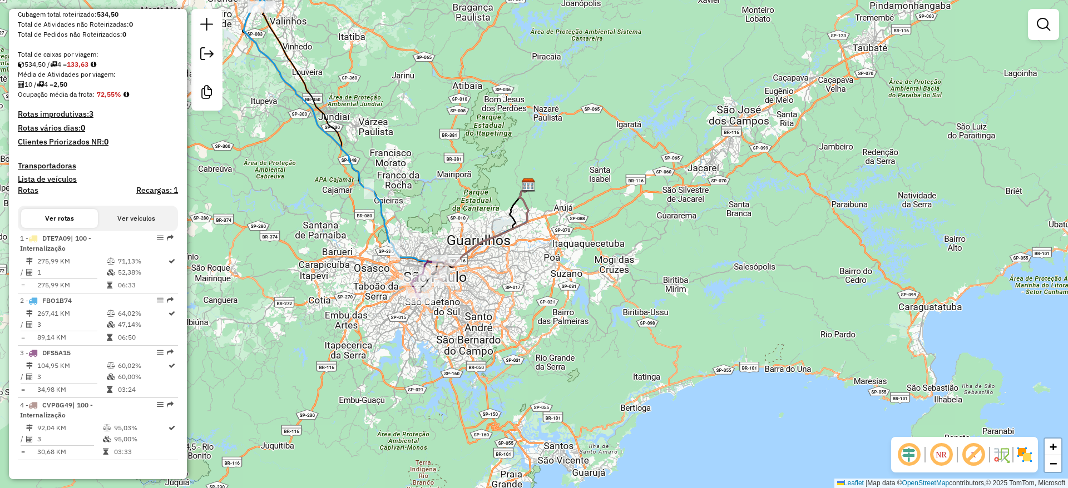
drag, startPoint x: 512, startPoint y: 305, endPoint x: 506, endPoint y: 340, distance: 35.1
click at [506, 340] on div "Janela de atendimento Grade de atendimento Capacidade Transportadoras Veículos …" at bounding box center [534, 244] width 1068 height 488
drag, startPoint x: 506, startPoint y: 340, endPoint x: 554, endPoint y: 471, distance: 139.2
click at [554, 471] on div "Janela de atendimento Grade de atendimento Capacidade Transportadoras Veículos …" at bounding box center [534, 244] width 1068 height 488
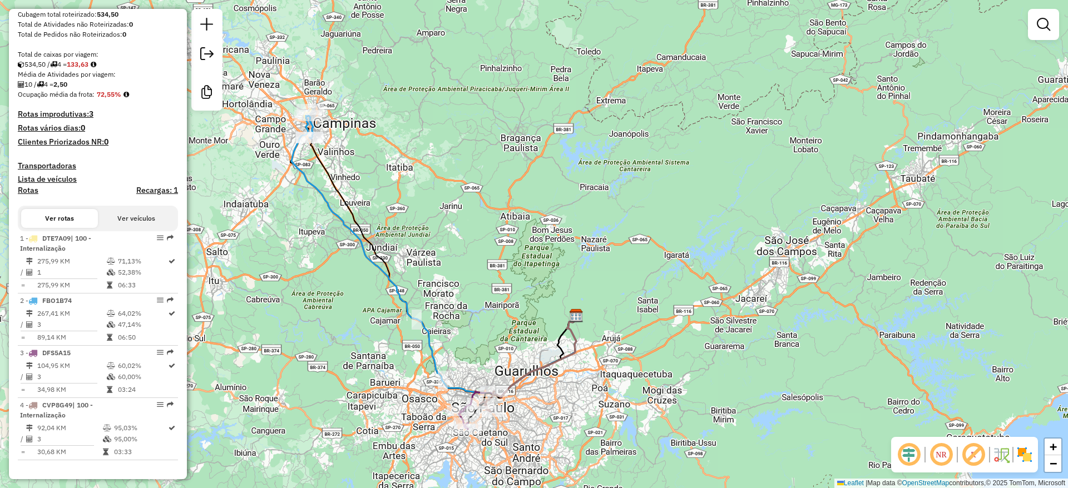
drag, startPoint x: 501, startPoint y: 312, endPoint x: 541, endPoint y: 359, distance: 62.8
click at [541, 359] on div "Janela de atendimento Grade de atendimento Capacidade Transportadoras Veículos …" at bounding box center [534, 244] width 1068 height 488
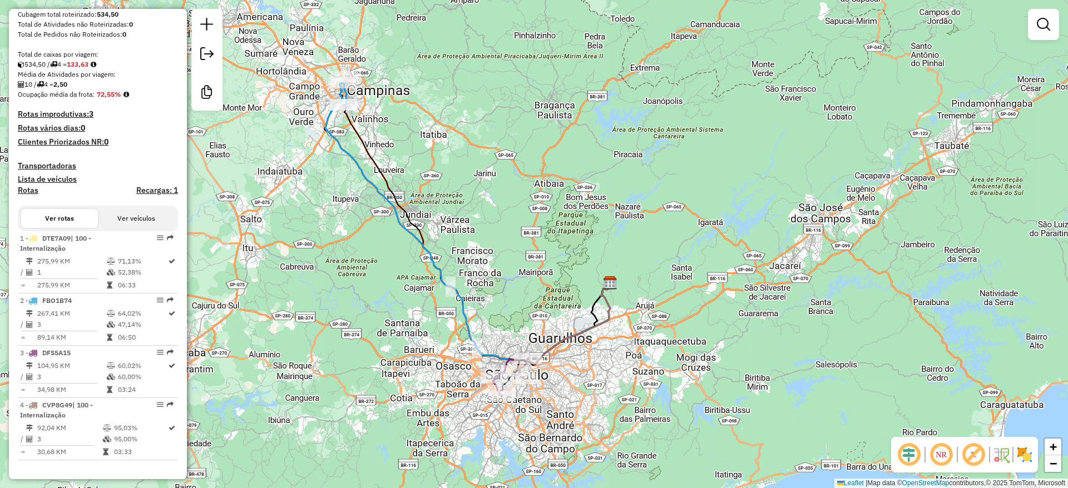
drag, startPoint x: 561, startPoint y: 216, endPoint x: 553, endPoint y: 134, distance: 82.8
click at [553, 134] on div "Janela de atendimento Grade de atendimento Capacidade Transportadoras Veículos …" at bounding box center [534, 244] width 1068 height 488
drag, startPoint x: 444, startPoint y: 210, endPoint x: 533, endPoint y: 215, distance: 89.2
click at [533, 215] on div "Janela de atendimento Grade de atendimento Capacidade Transportadoras Veículos …" at bounding box center [534, 244] width 1068 height 488
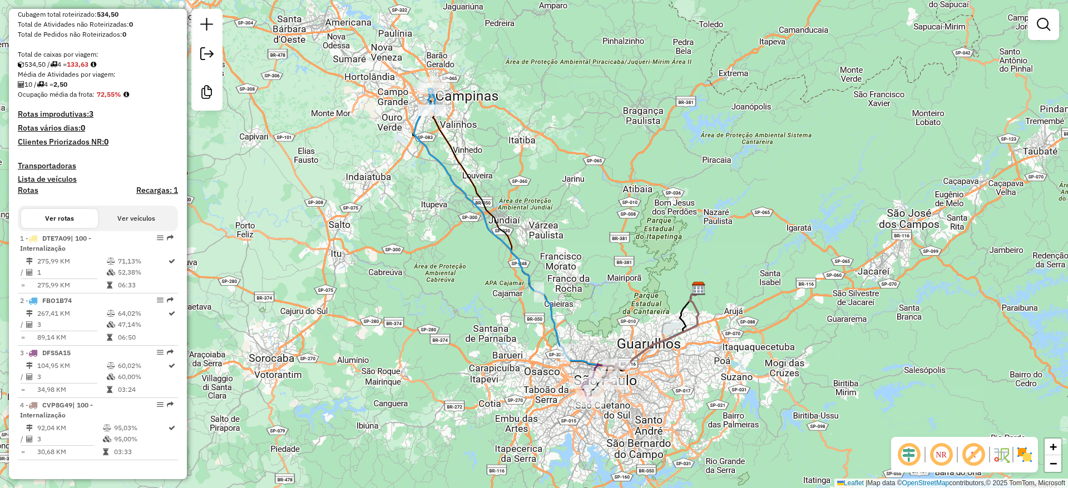
click at [430, 157] on icon at bounding box center [556, 229] width 285 height 282
select select "**********"
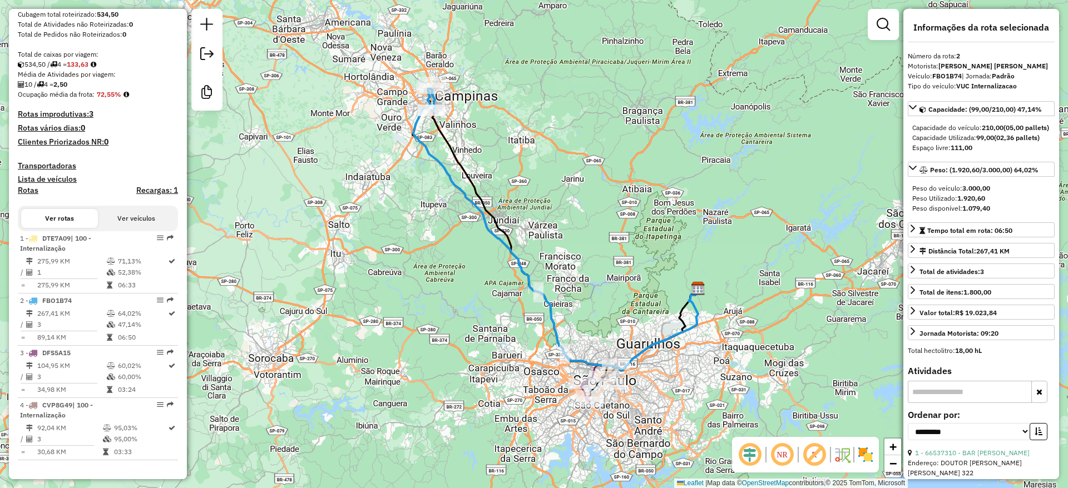
click at [319, 280] on div "Janela de atendimento Grade de atendimento Capacidade Transportadoras Veículos …" at bounding box center [534, 244] width 1068 height 488
